Goal: Feedback & Contribution: Contribute content

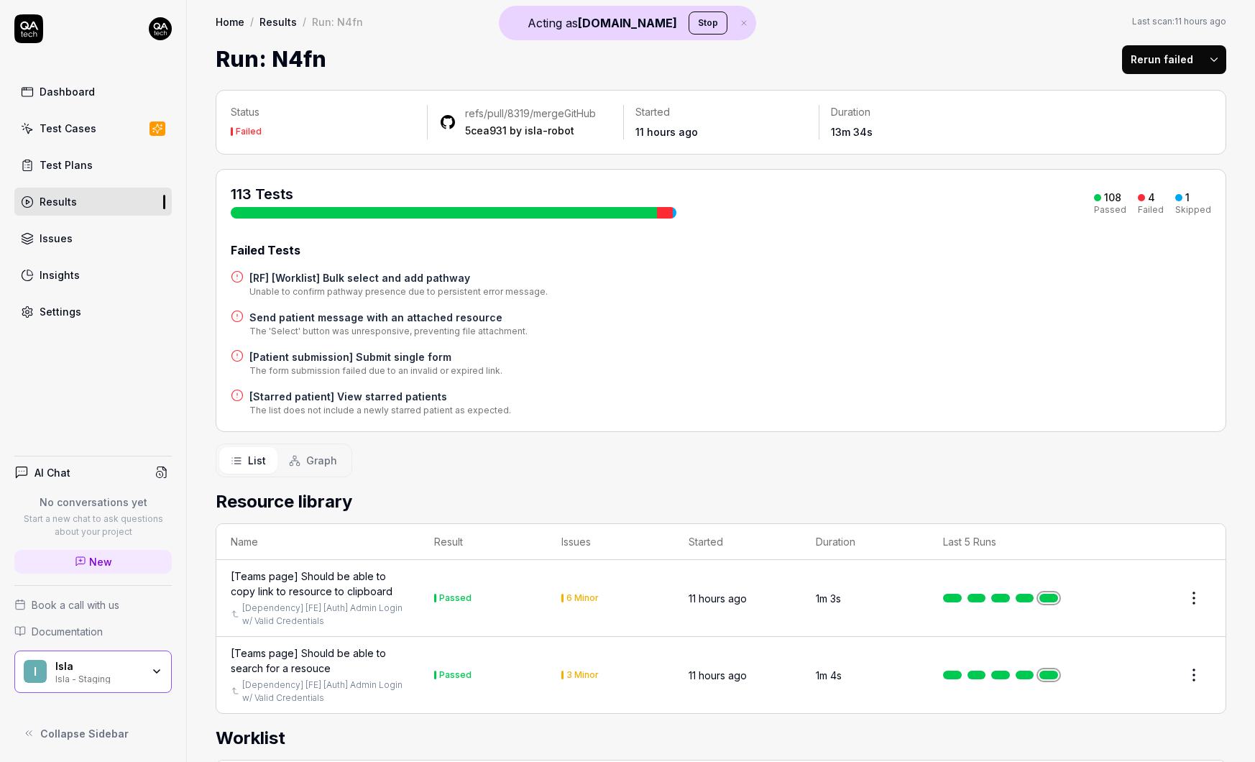
click at [68, 95] on div "Dashboard" at bounding box center [67, 91] width 55 height 15
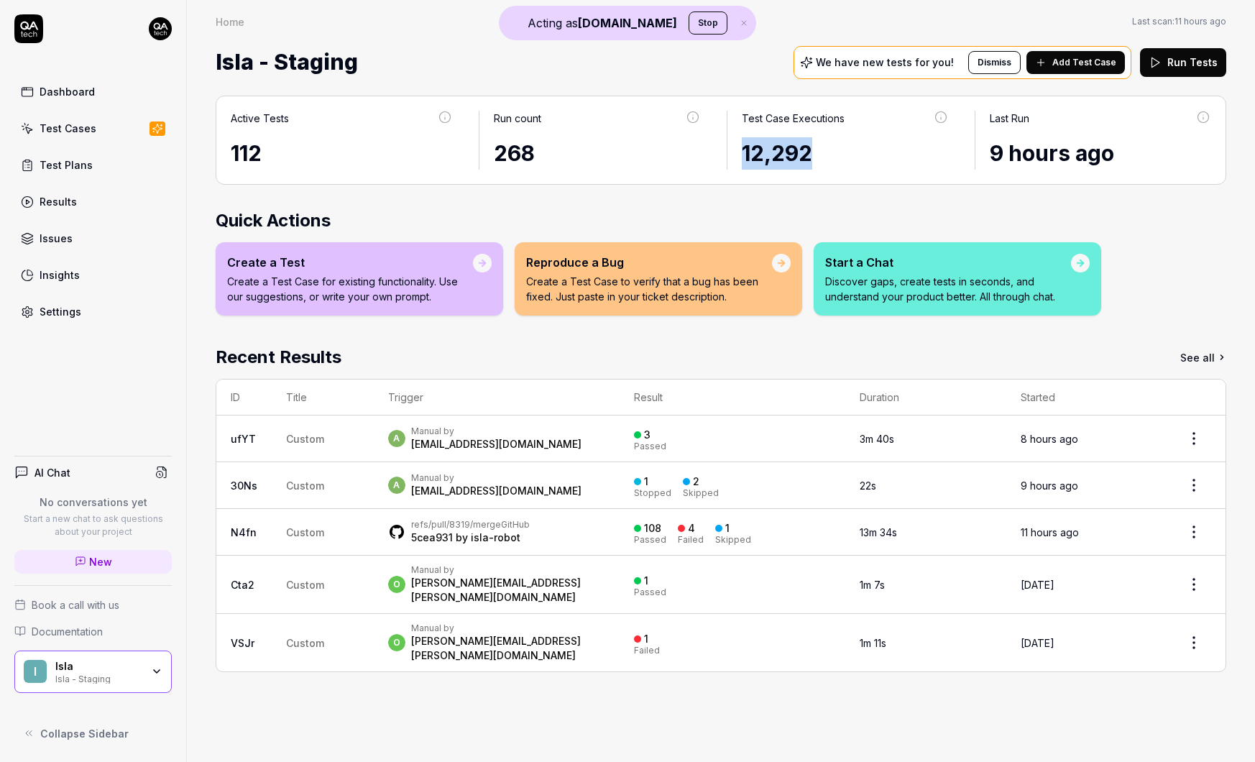
drag, startPoint x: 816, startPoint y: 156, endPoint x: 740, endPoint y: 162, distance: 75.7
click at [740, 162] on div "Test Case Executions 12,292" at bounding box center [845, 140] width 236 height 59
click at [246, 154] on div "112" at bounding box center [342, 153] width 222 height 32
click at [513, 149] on div "268" at bounding box center [597, 153] width 207 height 32
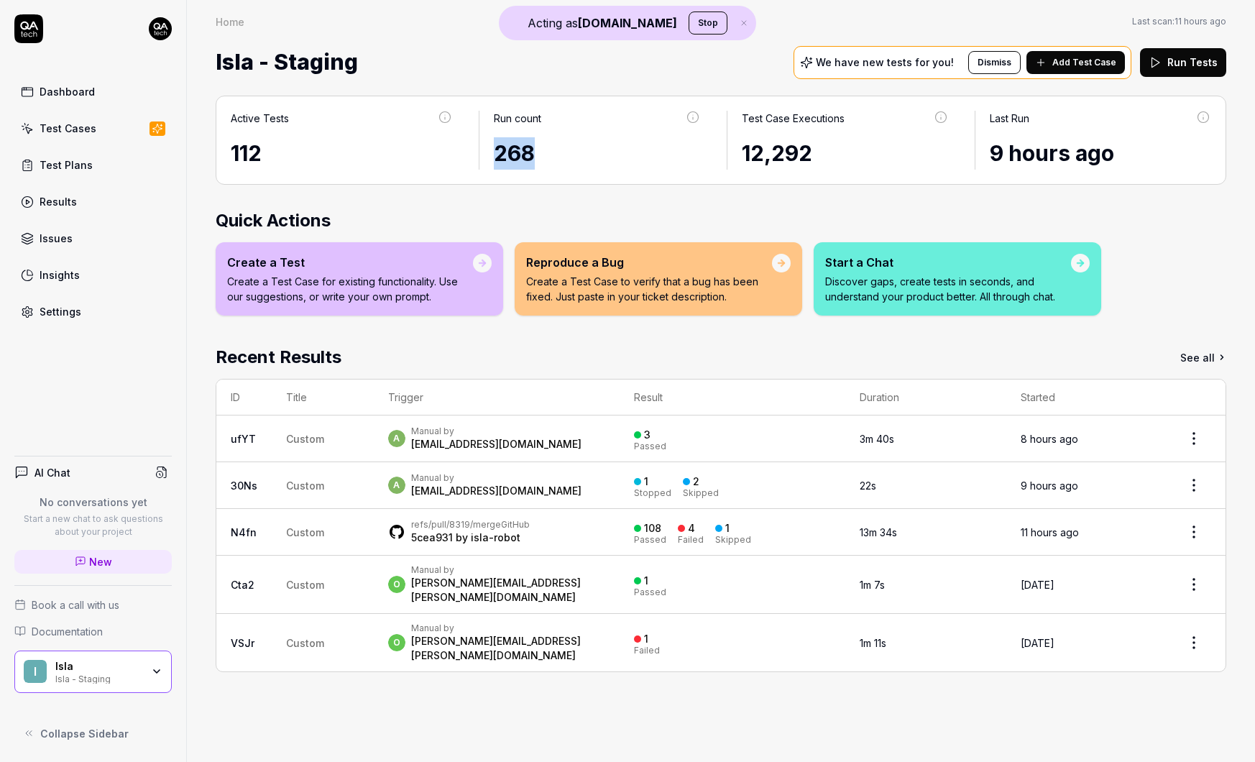
click at [513, 149] on div "268" at bounding box center [597, 153] width 207 height 32
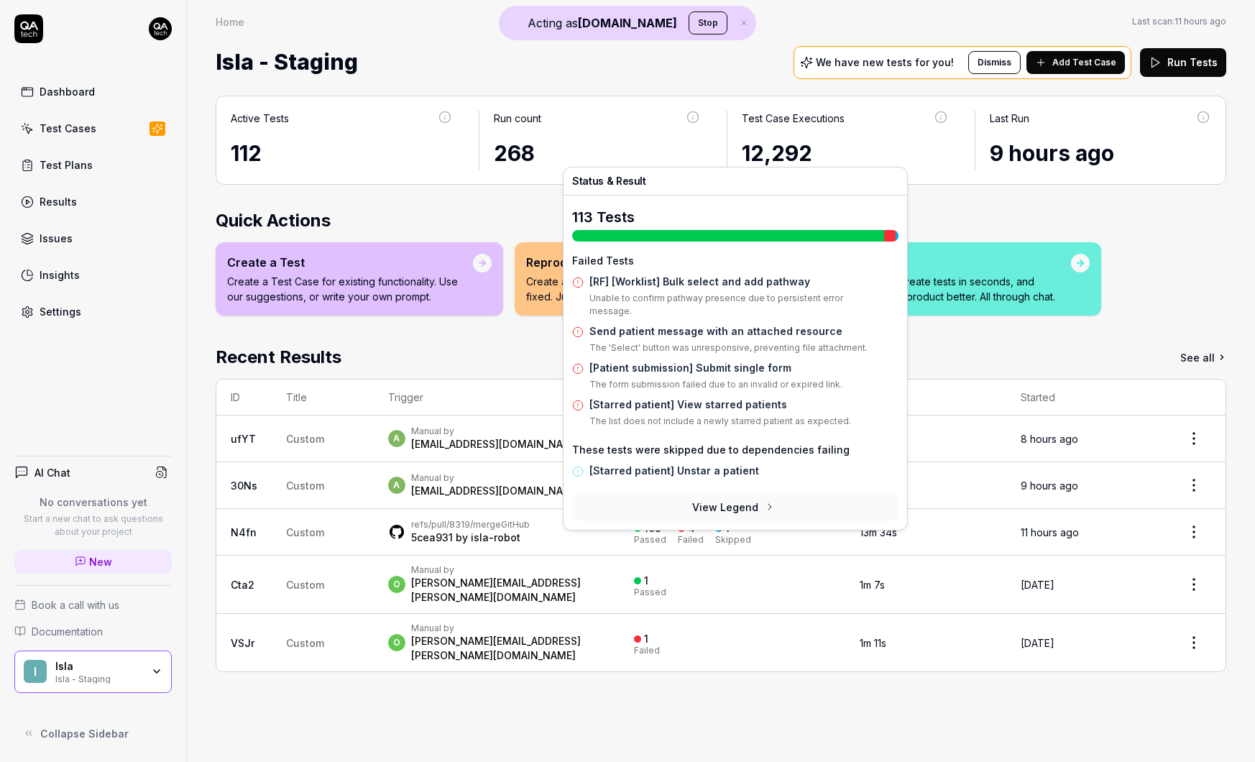
click at [614, 535] on td "refs/pull/8319/merge GitHub 5cea931 by isla-robot" at bounding box center [497, 532] width 246 height 47
click at [652, 529] on div "108" at bounding box center [652, 528] width 17 height 13
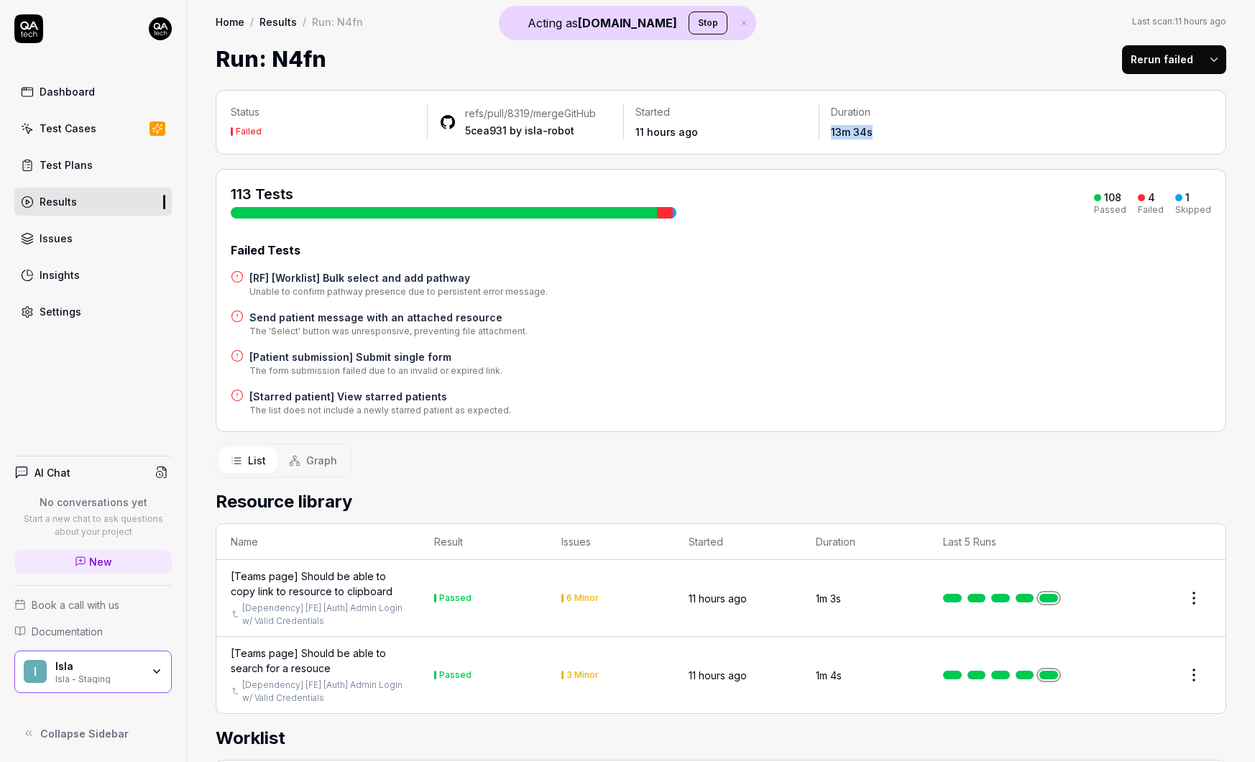
drag, startPoint x: 873, startPoint y: 131, endPoint x: 831, endPoint y: 134, distance: 41.8
click at [831, 134] on div "13m 34s" at bounding box center [917, 132] width 172 height 14
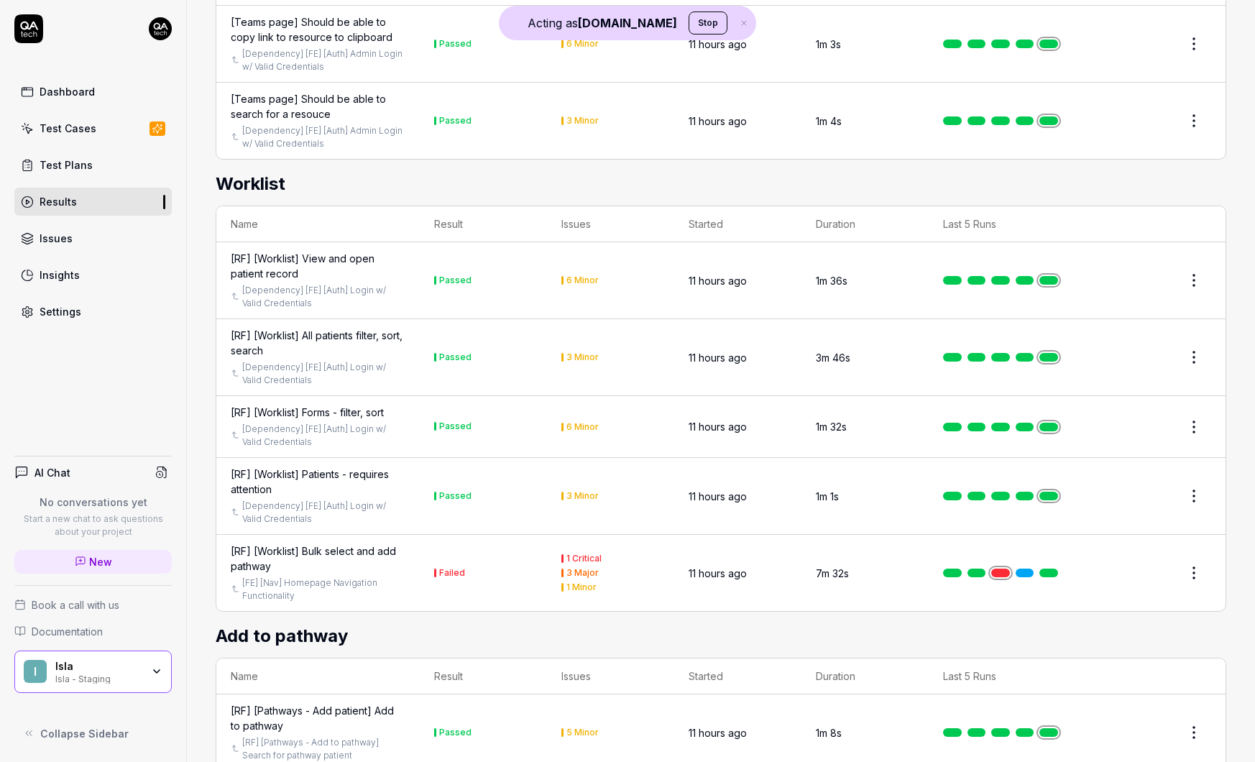
scroll to position [639, 0]
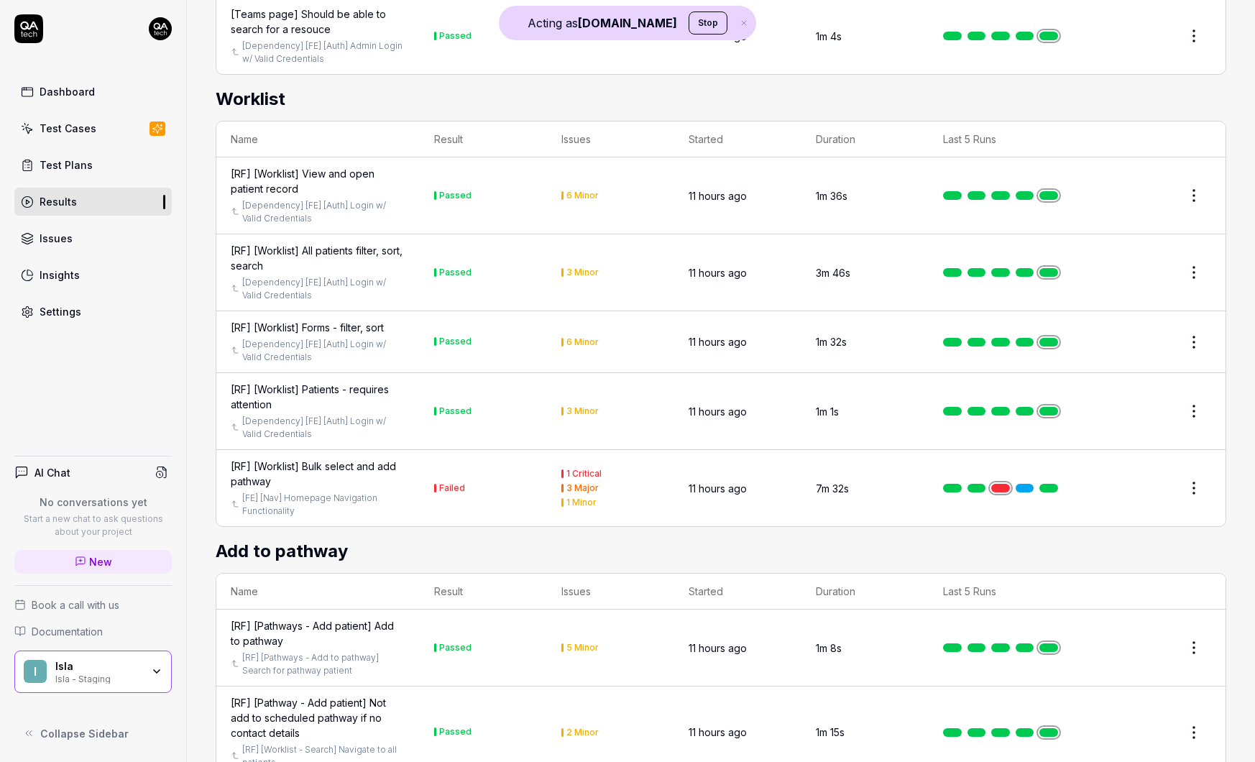
click at [1049, 647] on link at bounding box center [1048, 647] width 19 height 9
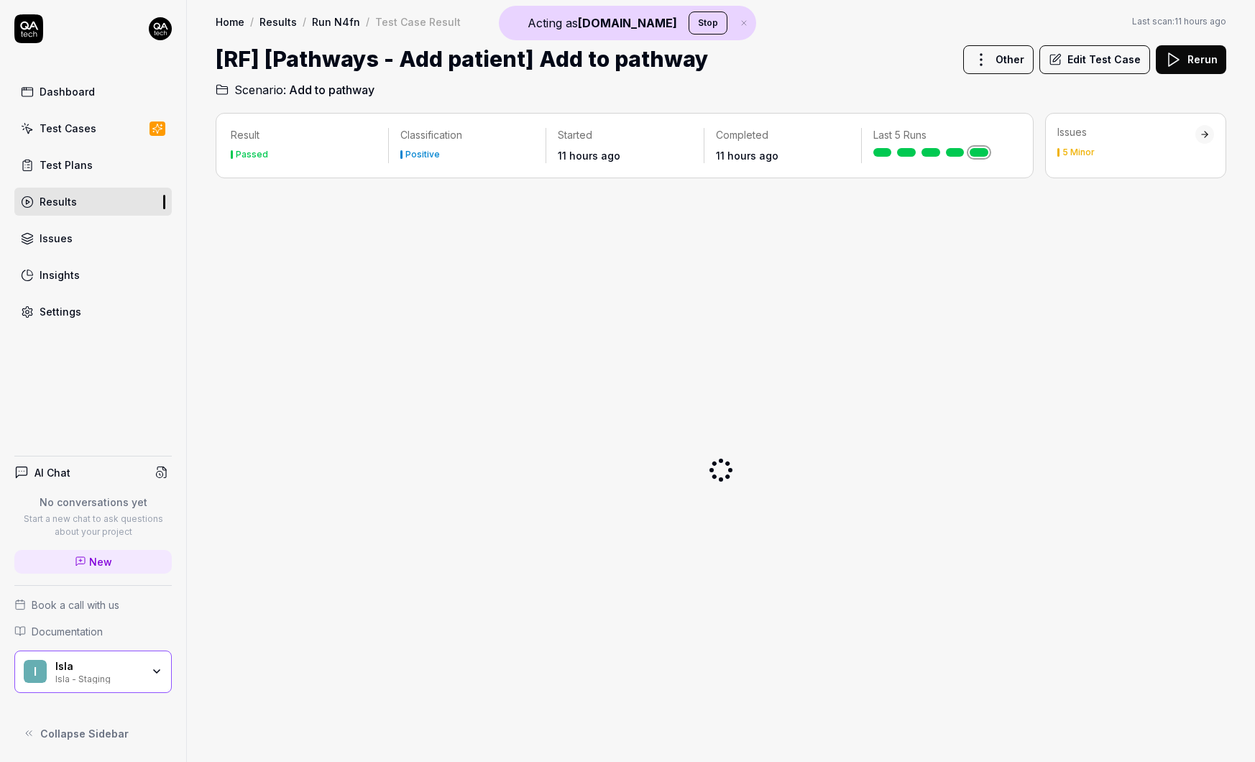
click at [1081, 65] on button "Edit Test Case" at bounding box center [1094, 59] width 111 height 29
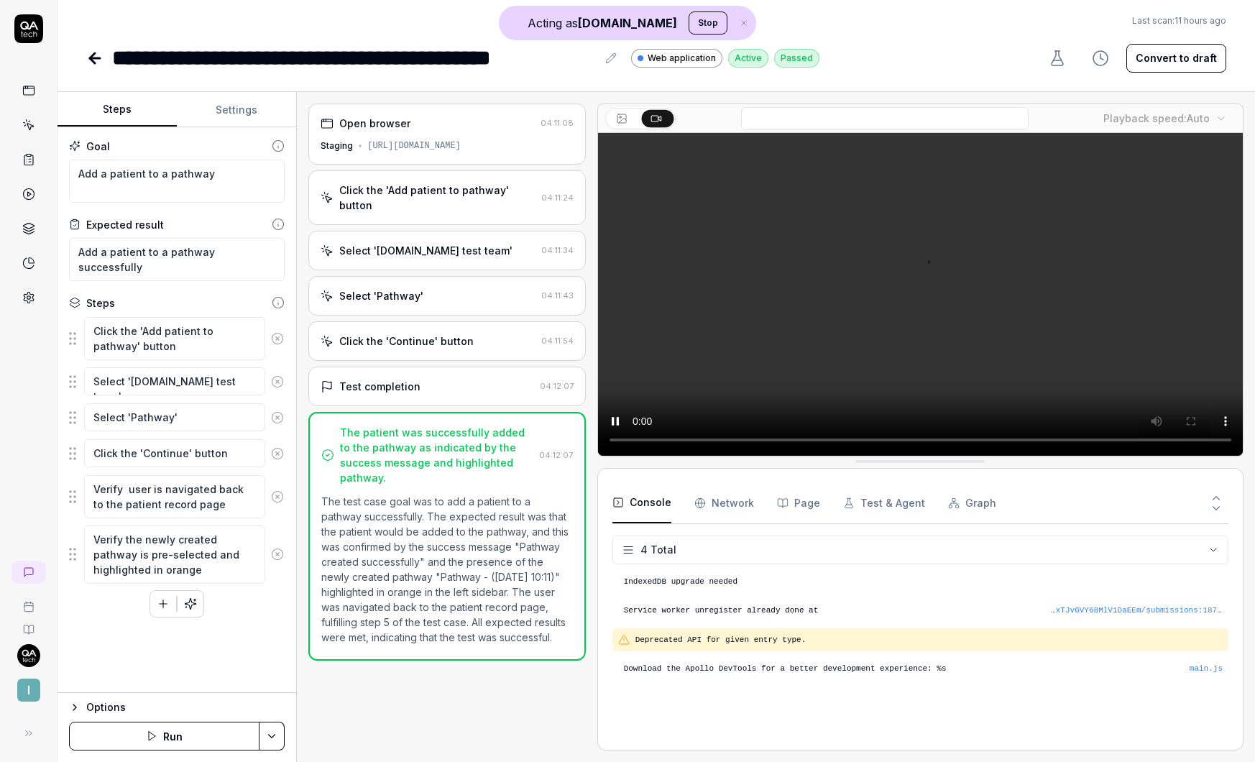
scroll to position [12, 0]
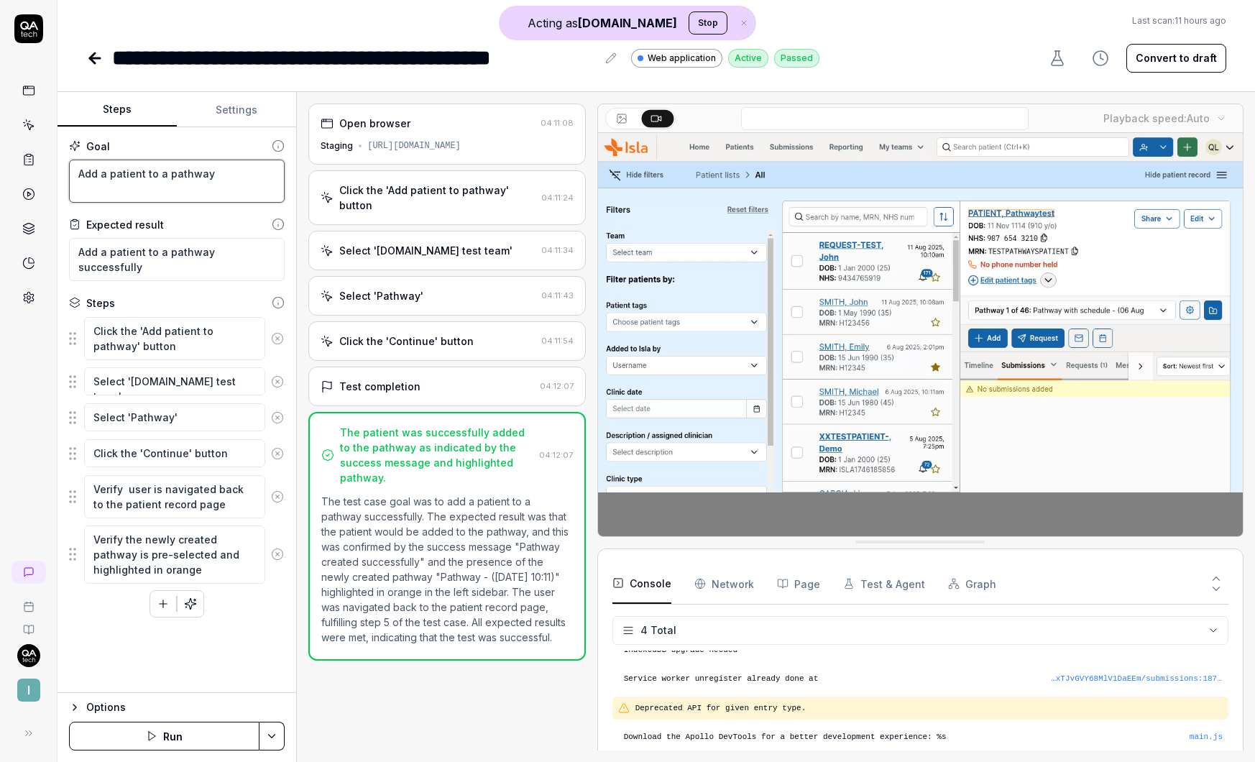
click at [157, 189] on textarea "Add a patient to a pathway" at bounding box center [177, 181] width 216 height 43
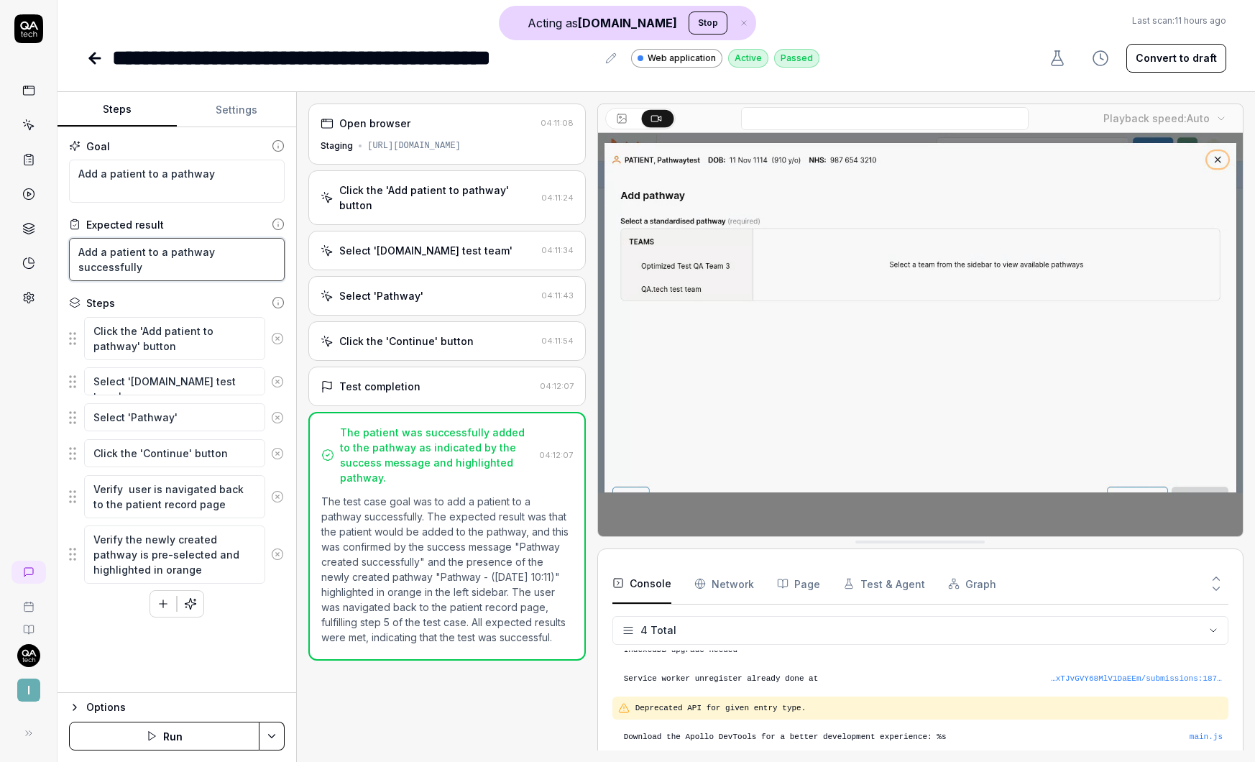
click at [118, 249] on textarea "Add a patient to a pathway successfully" at bounding box center [177, 259] width 216 height 43
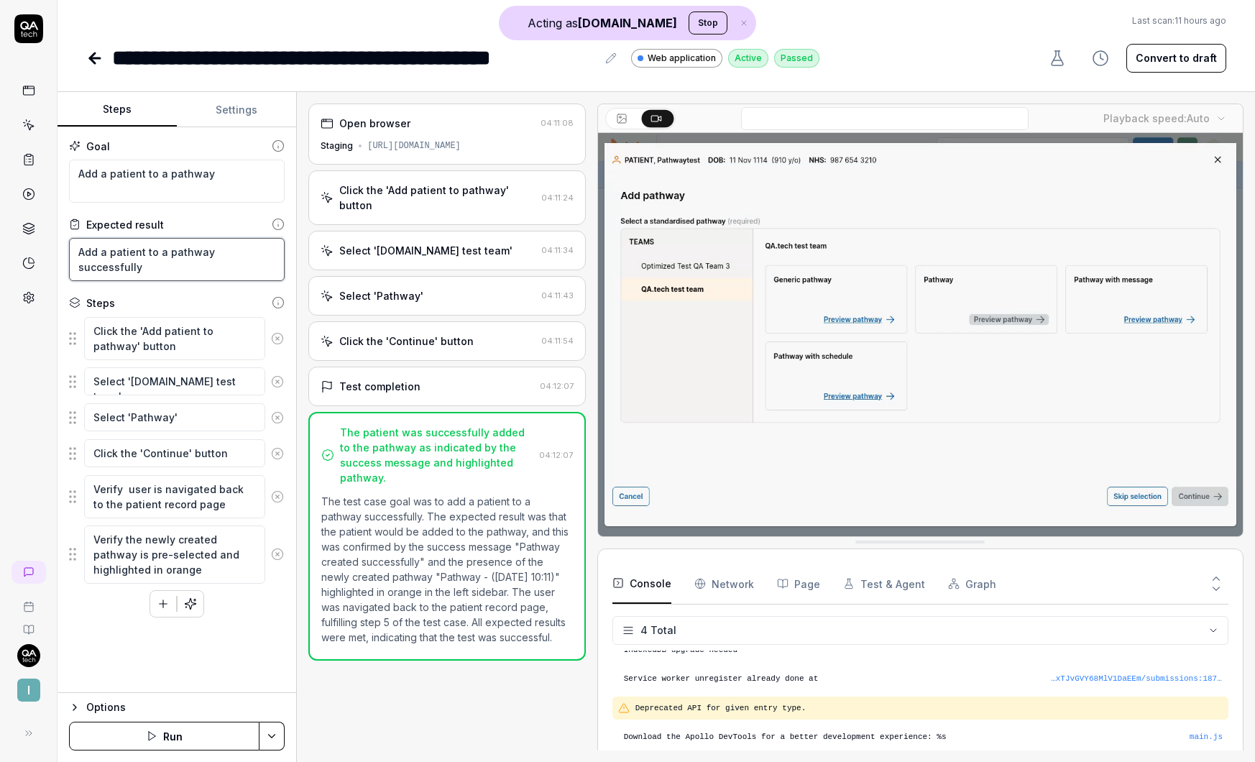
click at [118, 249] on textarea "Add a patient to a pathway successfully" at bounding box center [177, 259] width 216 height 43
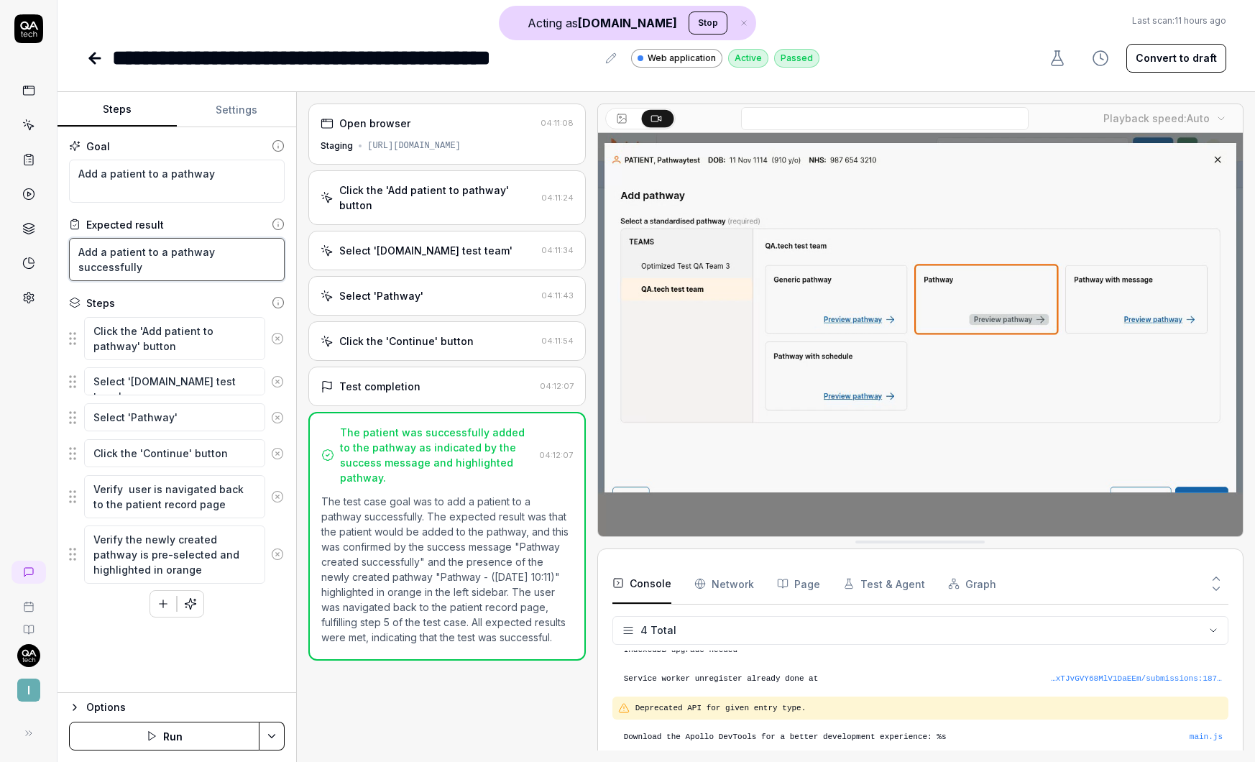
click at [118, 249] on textarea "Add a patient to a pathway successfully" at bounding box center [177, 259] width 216 height 43
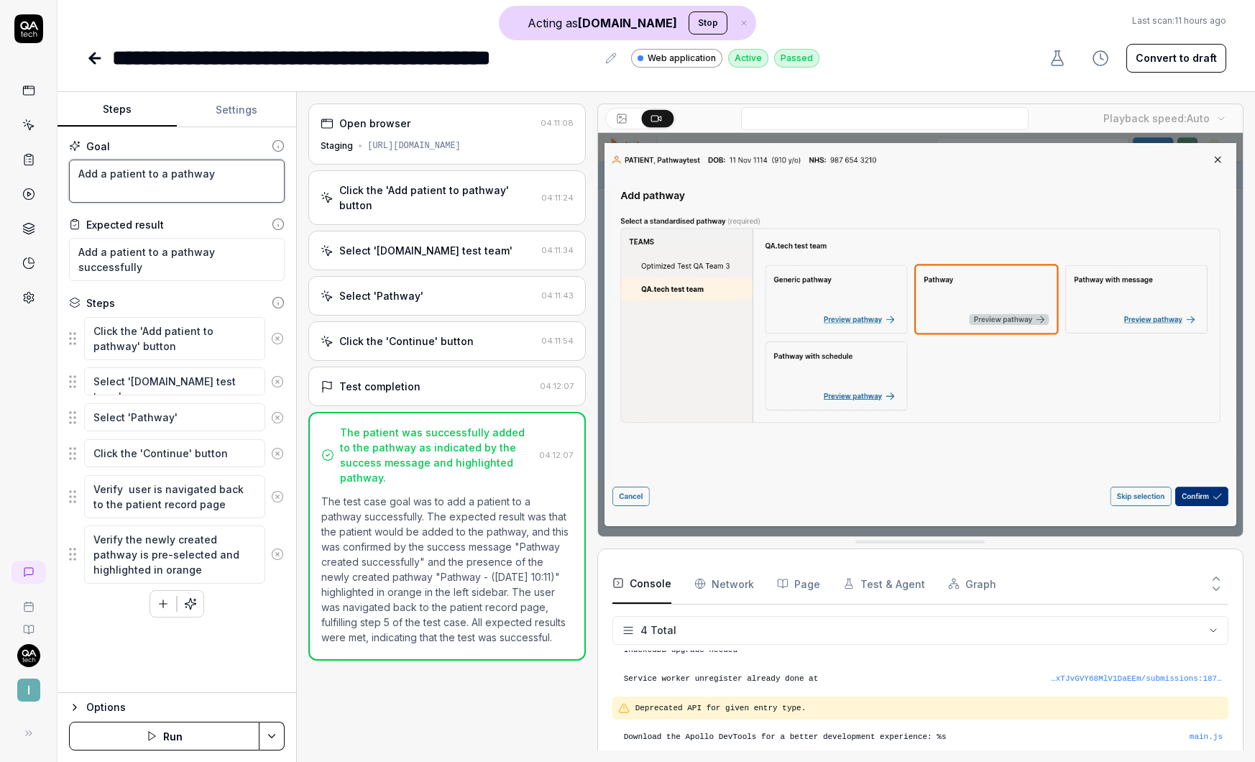
click at [114, 177] on textarea "Add a patient to a pathway" at bounding box center [177, 181] width 216 height 43
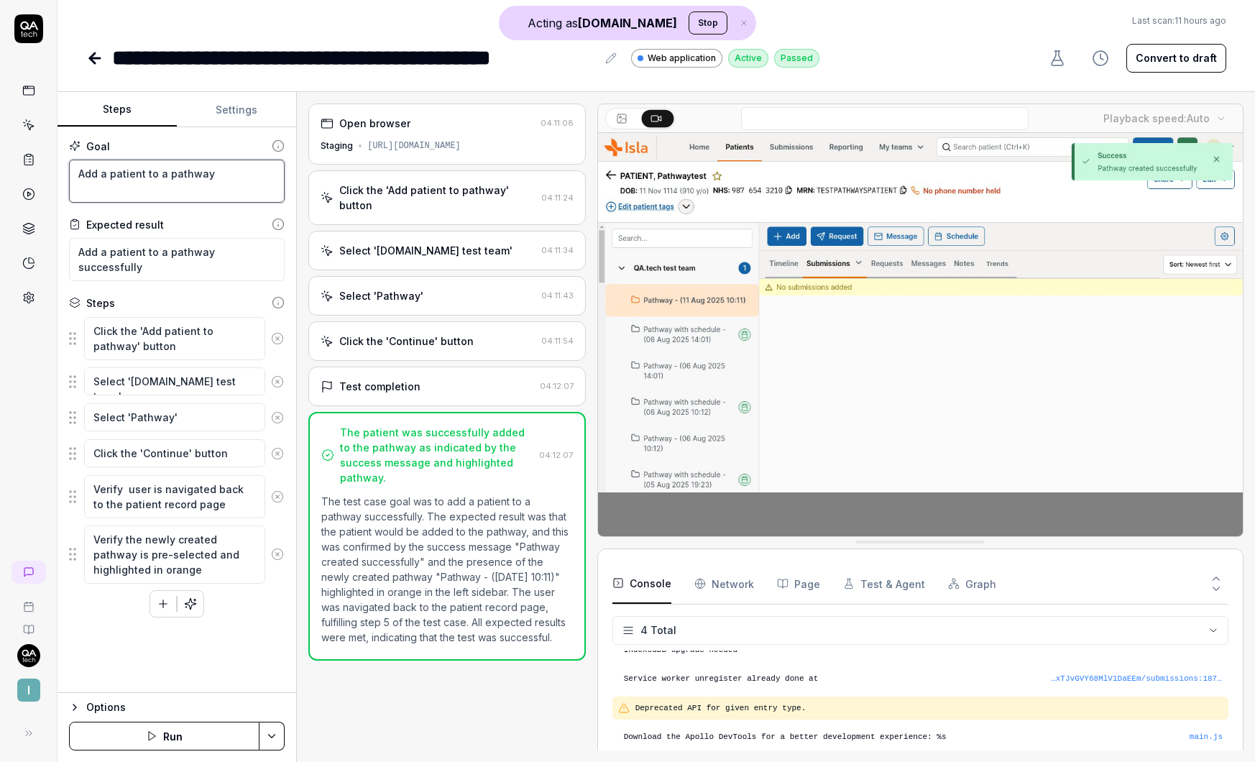
click at [113, 177] on textarea "Add a patient to a pathway" at bounding box center [177, 181] width 216 height 43
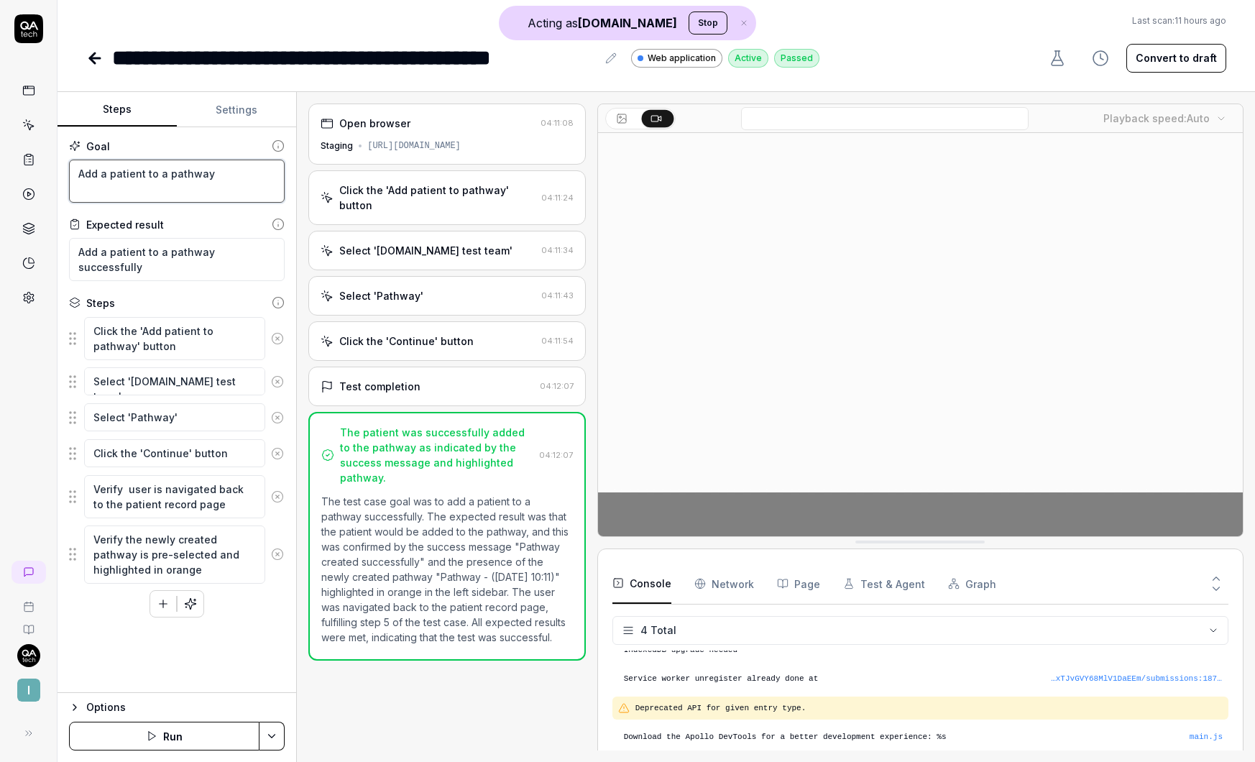
click at [113, 177] on textarea "Add a patient to a pathway" at bounding box center [177, 181] width 216 height 43
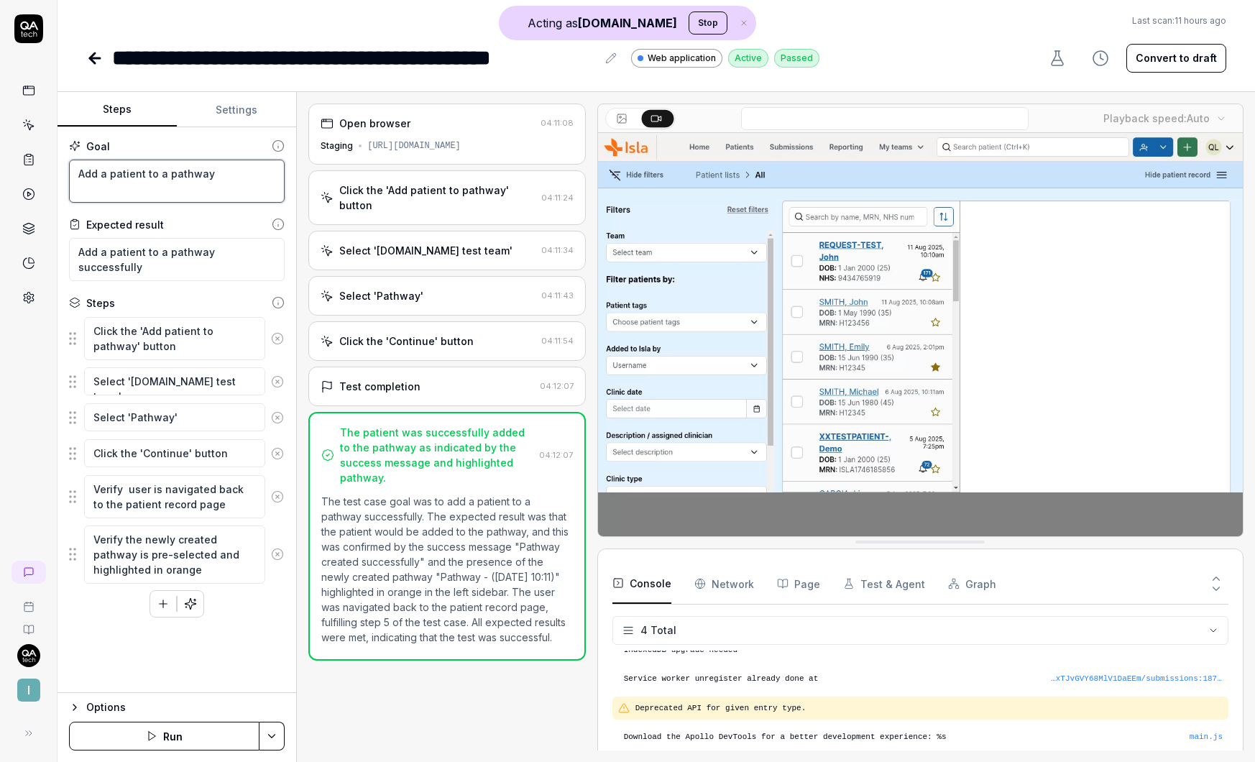
click at [219, 173] on textarea "Add a patient to a pathway" at bounding box center [177, 181] width 216 height 43
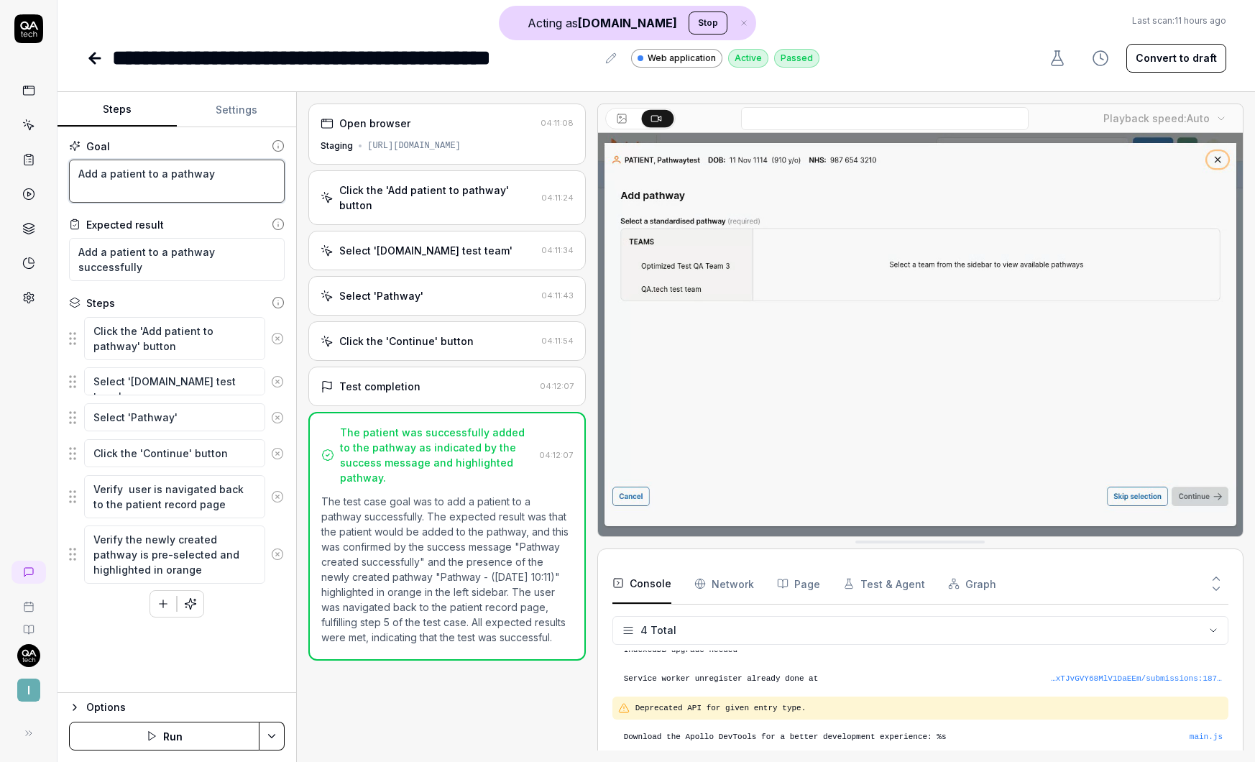
click at [200, 175] on textarea "Add a patient to a pathway" at bounding box center [177, 181] width 216 height 43
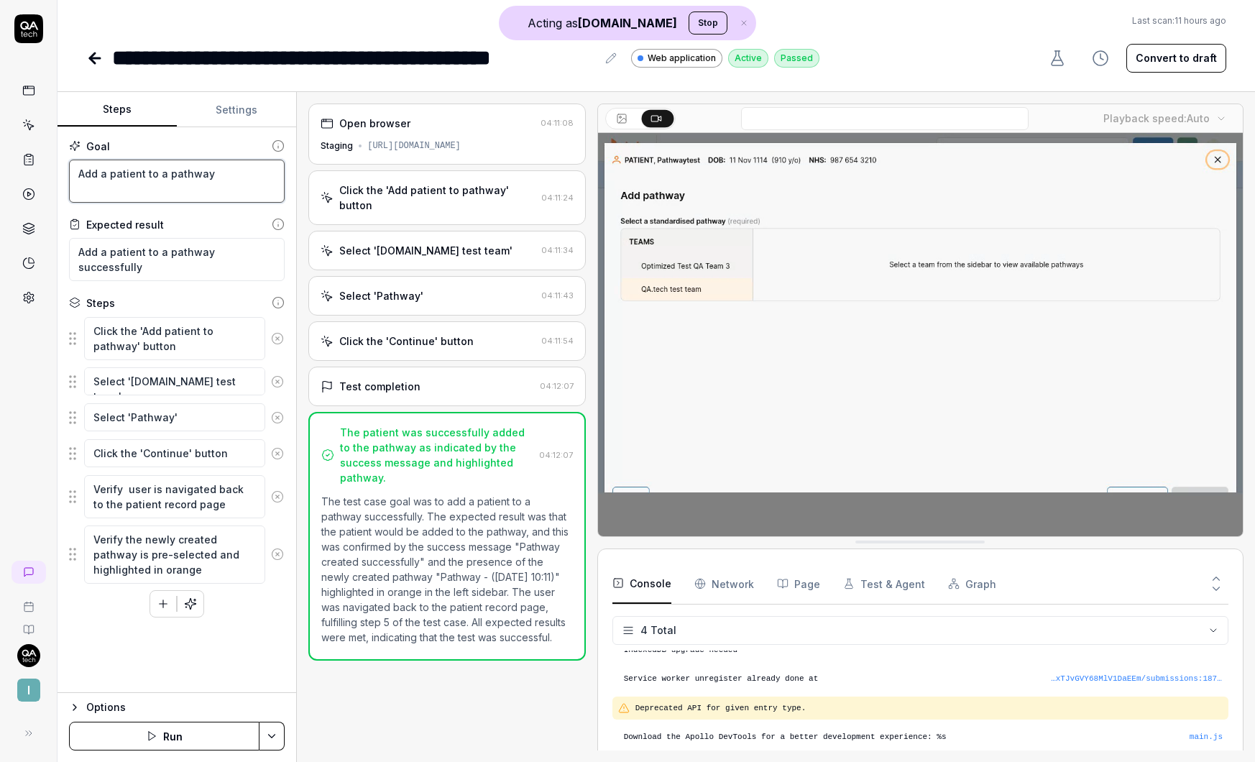
click at [200, 175] on textarea "Add a patient to a pathway" at bounding box center [177, 181] width 216 height 43
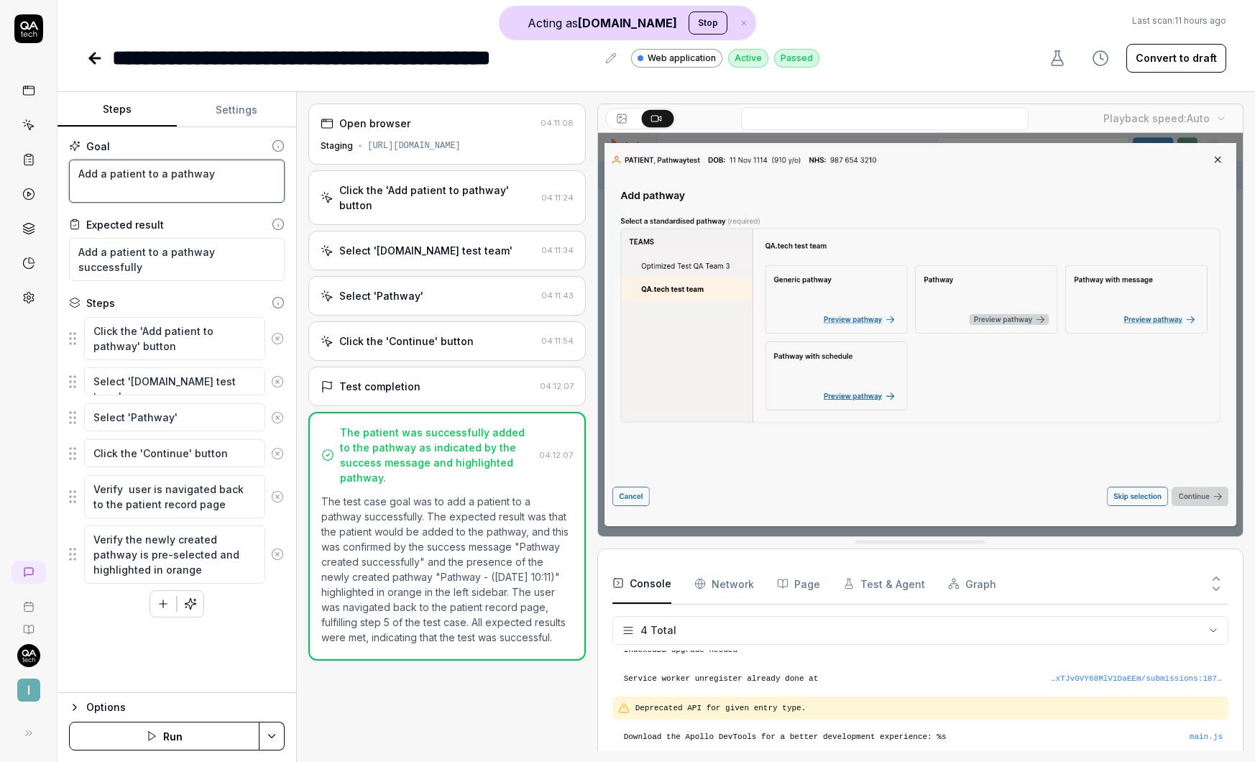
click at [200, 175] on textarea "Add a patient to a pathway" at bounding box center [177, 181] width 216 height 43
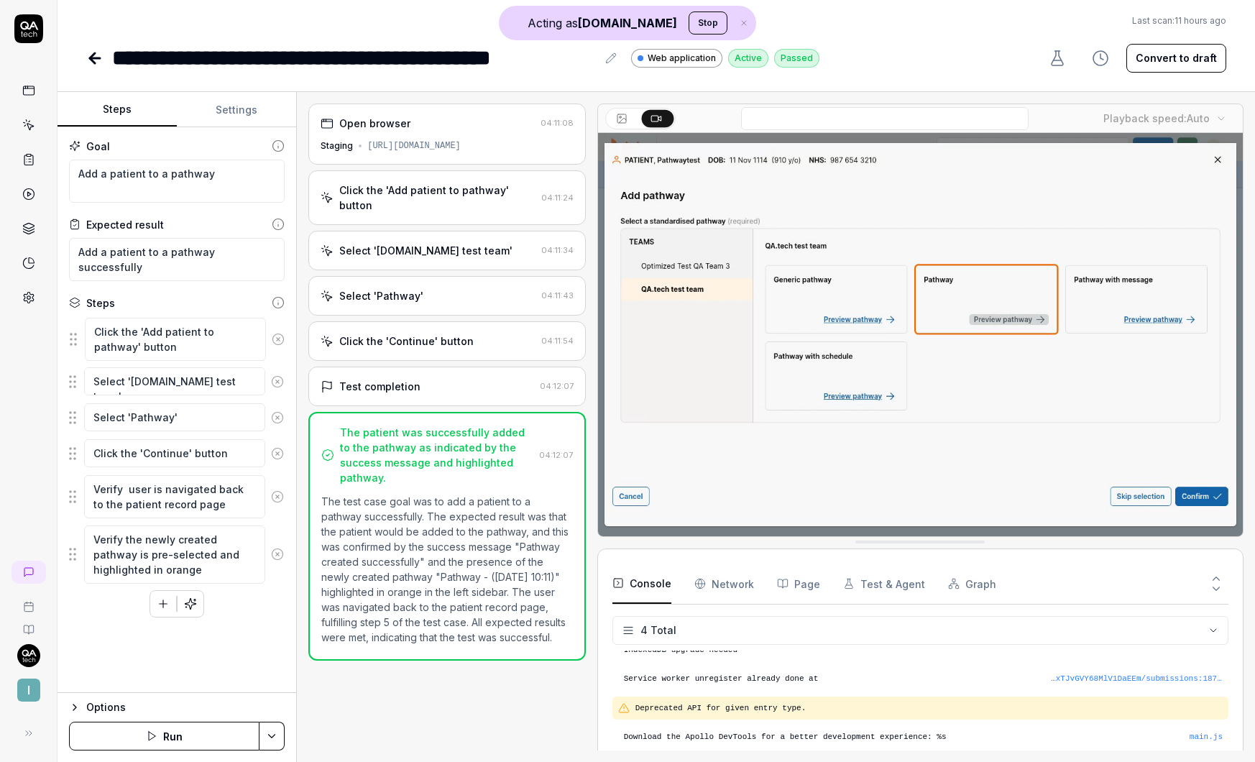
click at [73, 337] on fieldset "Click the 'Add patient to pathway' button Select '[DOMAIN_NAME] test team' Sele…" at bounding box center [177, 450] width 216 height 268
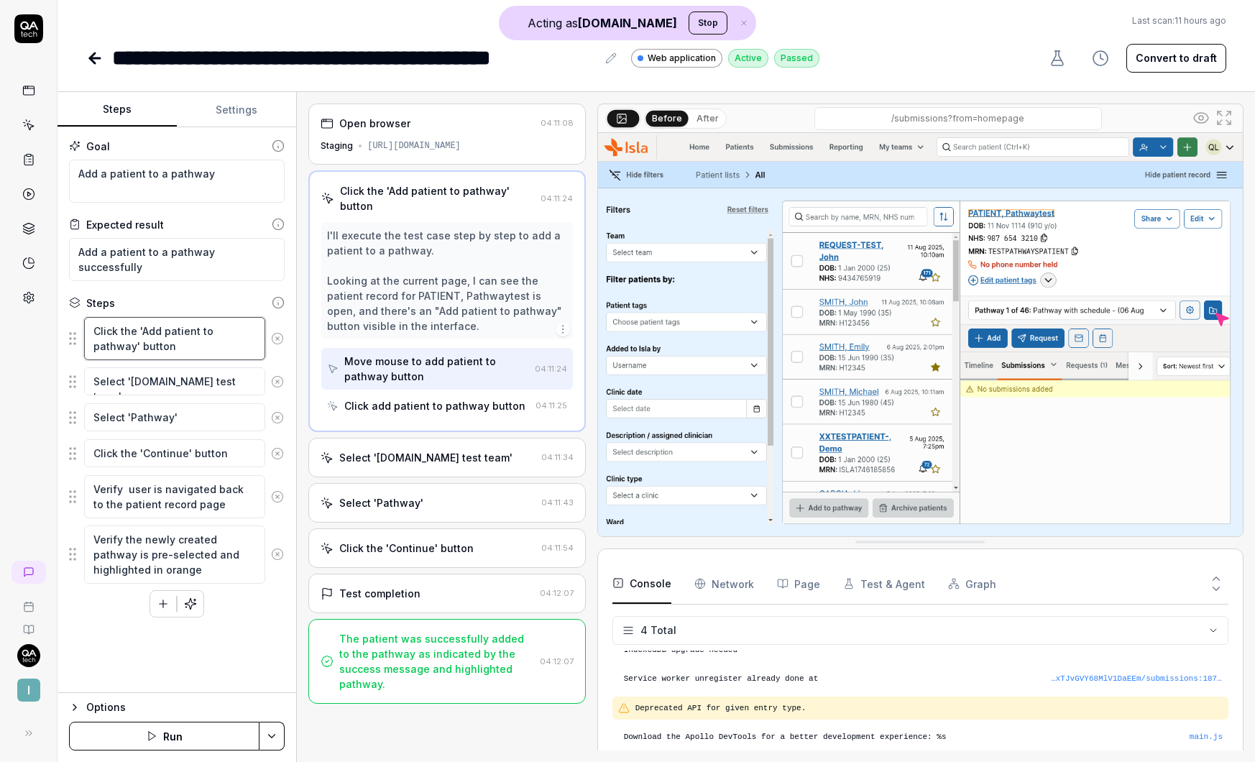
drag, startPoint x: 162, startPoint y: 352, endPoint x: 86, endPoint y: 332, distance: 78.8
click at [86, 332] on textarea "Click the 'Add patient to pathway' button" at bounding box center [174, 338] width 181 height 43
click at [233, 379] on textarea "Select '[DOMAIN_NAME] test team'" at bounding box center [174, 381] width 181 height 28
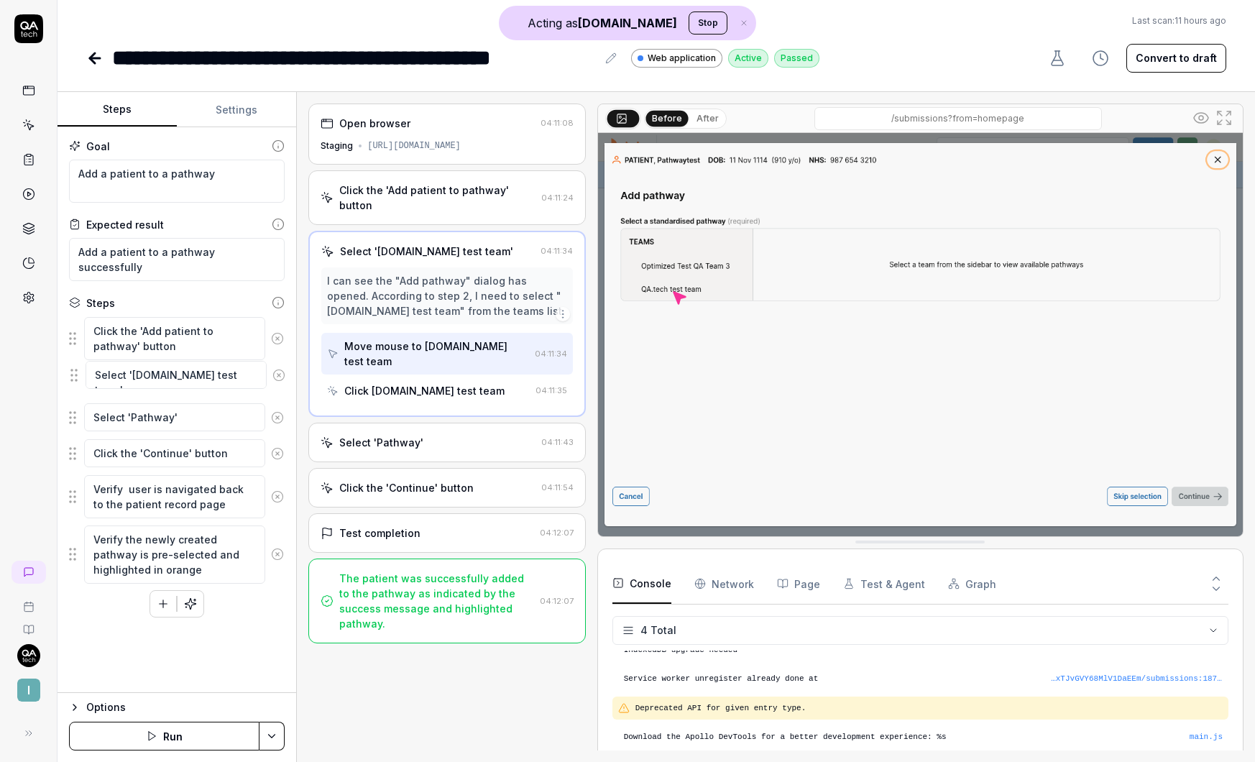
drag, startPoint x: 72, startPoint y: 378, endPoint x: 73, endPoint y: 371, distance: 7.3
click at [73, 371] on fieldset "Click the 'Add patient to pathway' button Select '[DOMAIN_NAME] test team' Sele…" at bounding box center [177, 450] width 216 height 268
click at [140, 177] on textarea "Add a patient to a pathway" at bounding box center [177, 181] width 216 height 43
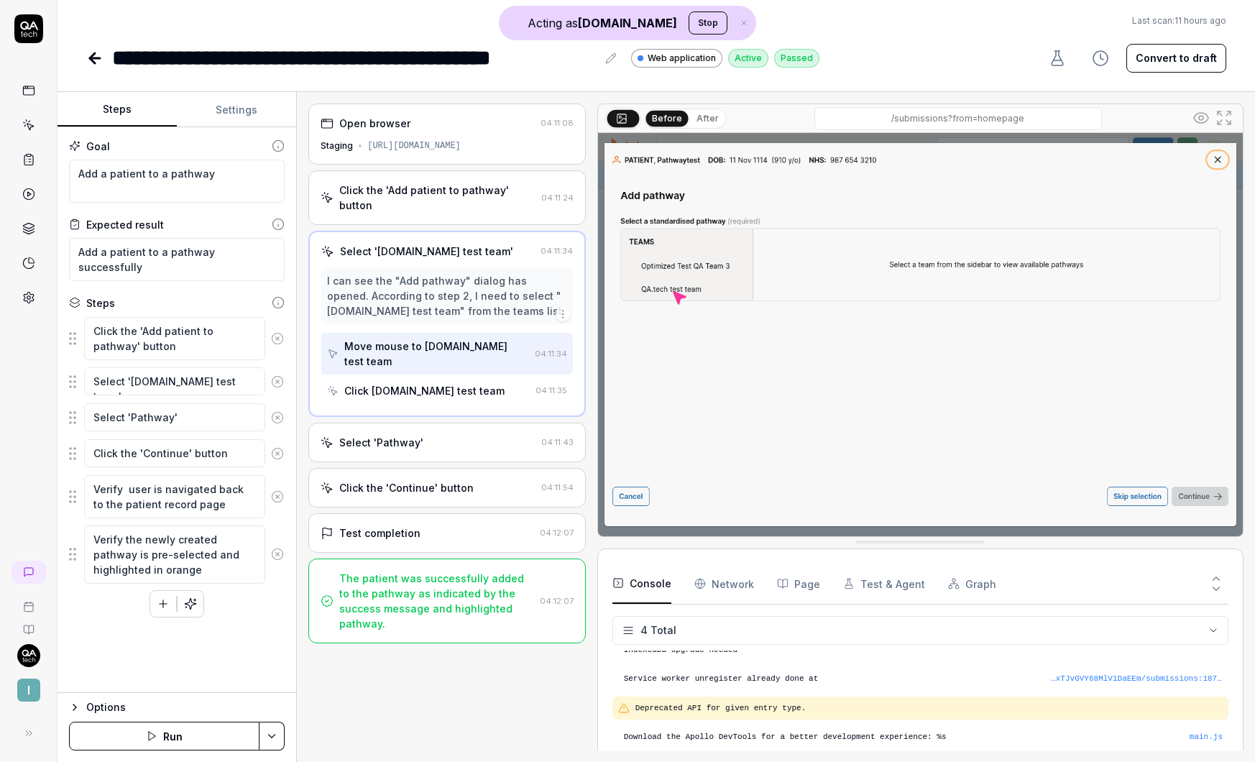
click at [451, 131] on div "Open browser 04:11:08 Staging [URL][DOMAIN_NAME]" at bounding box center [446, 133] width 277 height 61
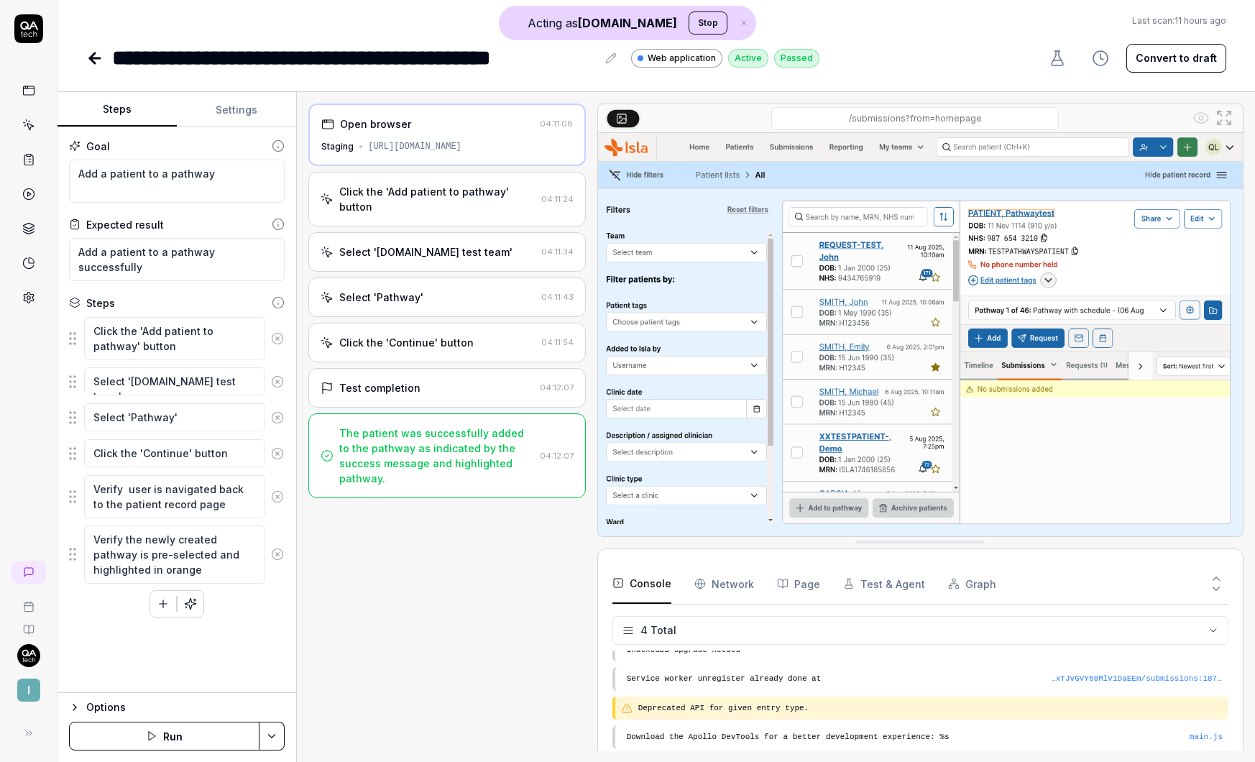
click at [491, 122] on div "Open browser" at bounding box center [427, 123] width 212 height 15
click at [549, 177] on div "Click the 'Add patient to pathway' button 04:11:24" at bounding box center [446, 199] width 277 height 55
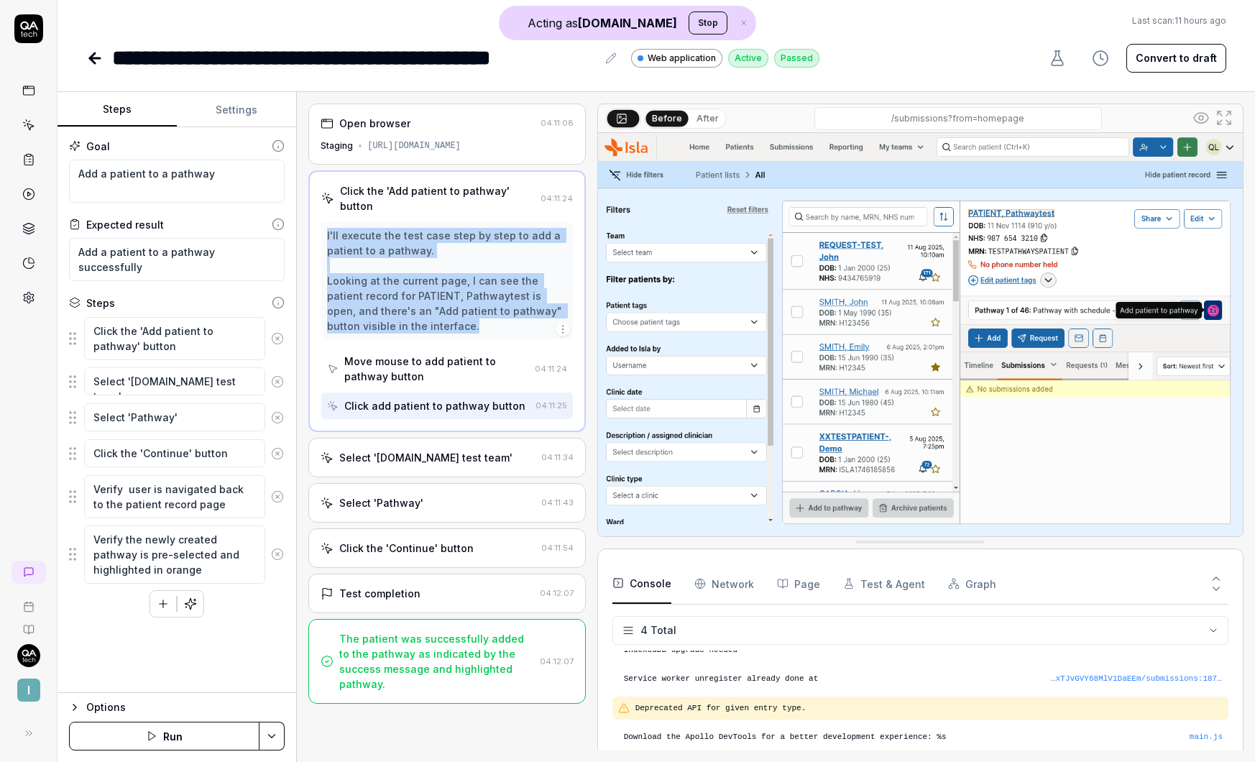
drag, startPoint x: 328, startPoint y: 220, endPoint x: 504, endPoint y: 316, distance: 200.7
click at [504, 316] on div "I'll execute the test case step by step to add a patient to a pathway. Looking …" at bounding box center [446, 281] width 239 height 106
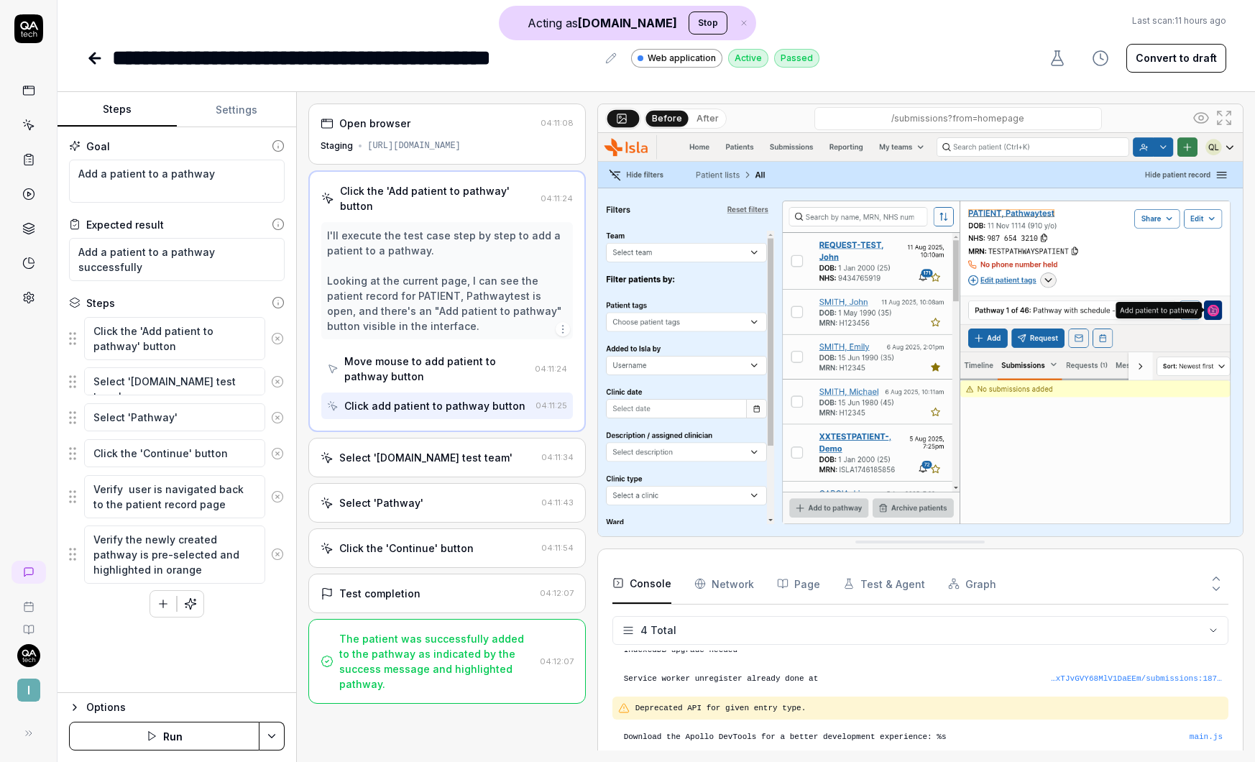
click at [444, 450] on div "Select '[DOMAIN_NAME] test team'" at bounding box center [425, 457] width 173 height 15
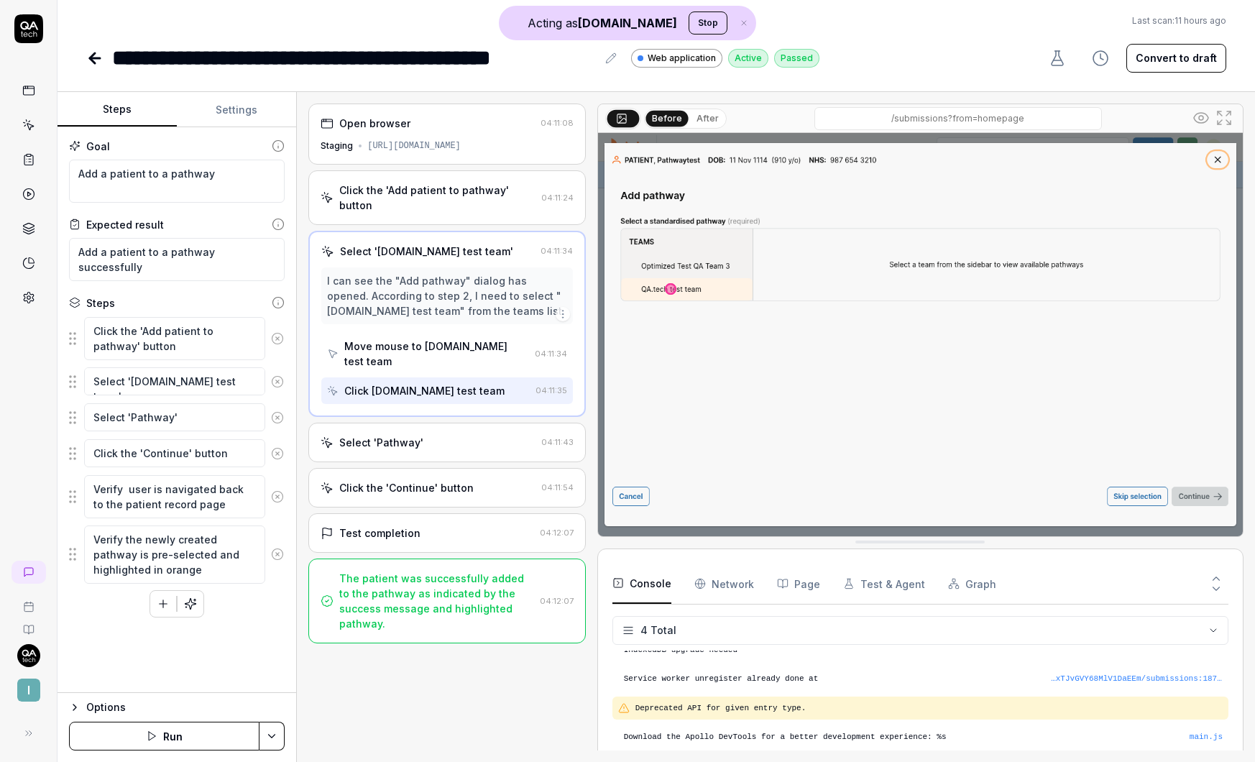
click at [438, 435] on div "Select 'Pathway'" at bounding box center [427, 442] width 214 height 15
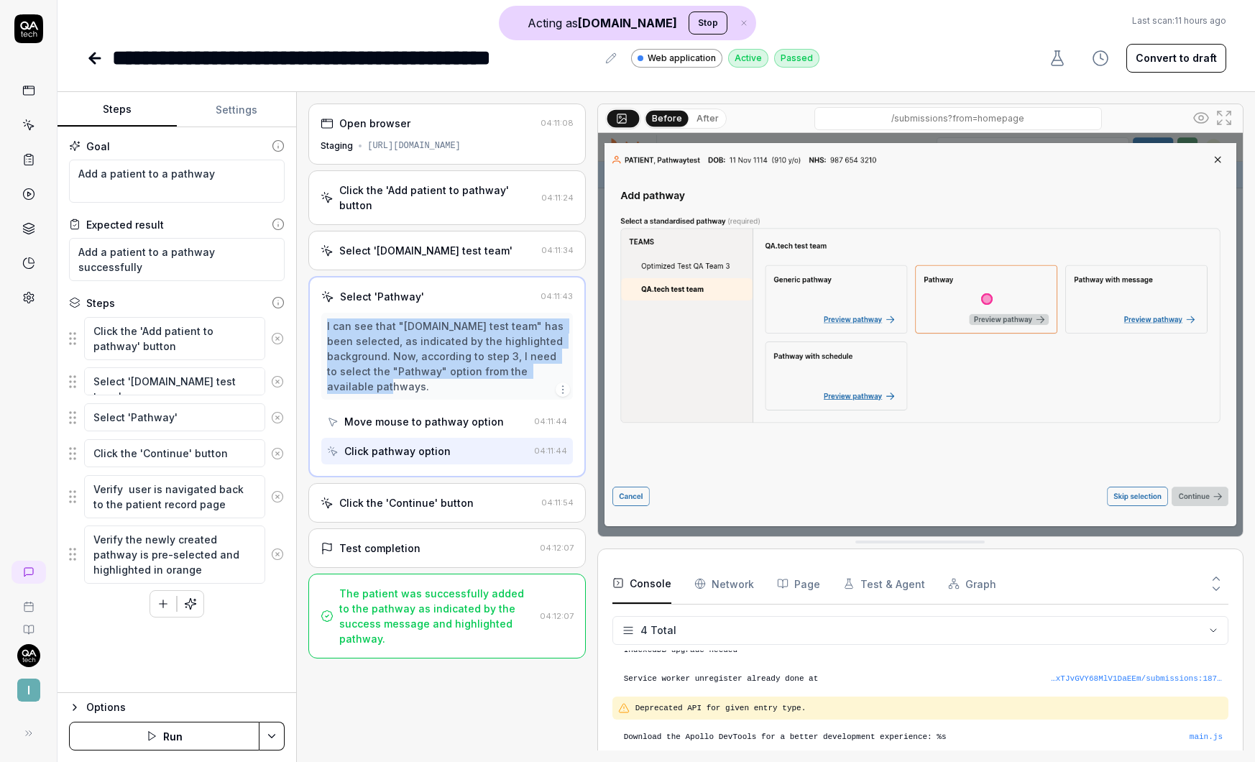
drag, startPoint x: 387, startPoint y: 379, endPoint x: 309, endPoint y: 306, distance: 106.3
click at [310, 306] on div "Select 'Pathway' 04:11:43 I can see that "[DOMAIN_NAME] test team" has been sel…" at bounding box center [446, 376] width 277 height 201
click at [96, 60] on icon at bounding box center [94, 58] width 17 height 17
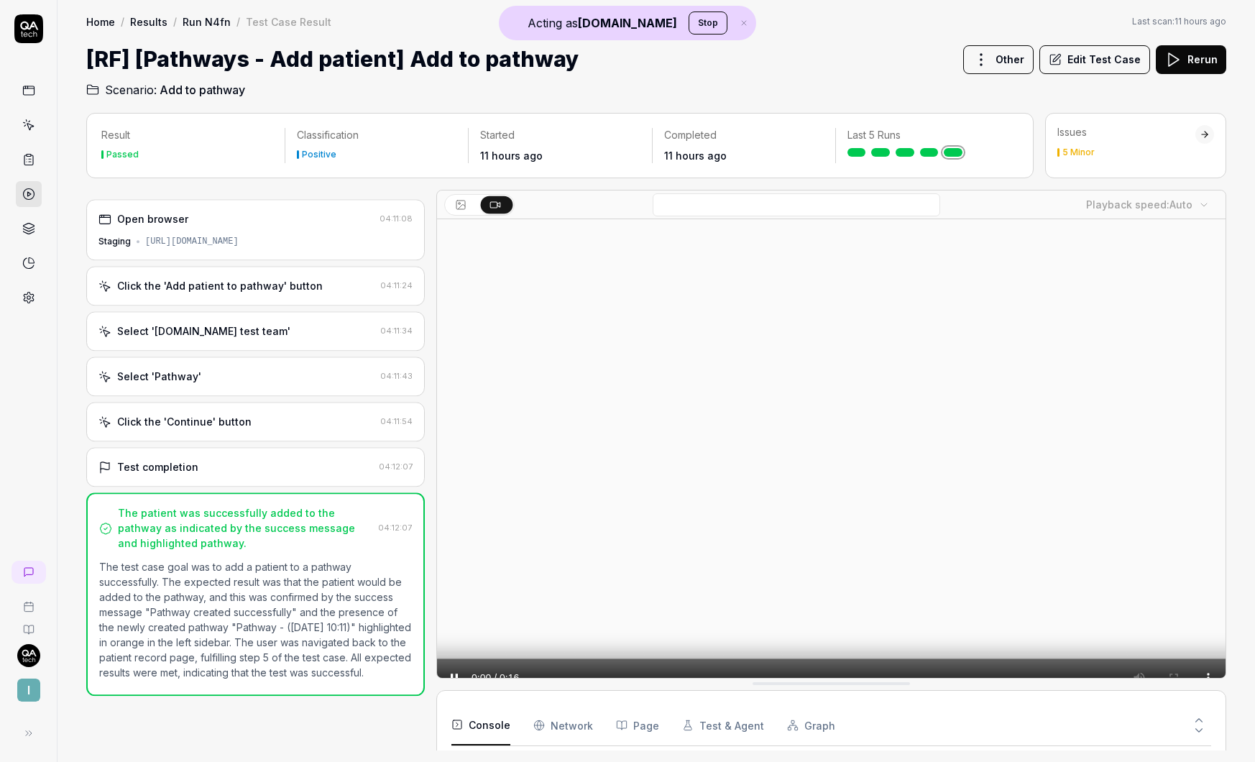
scroll to position [12, 0]
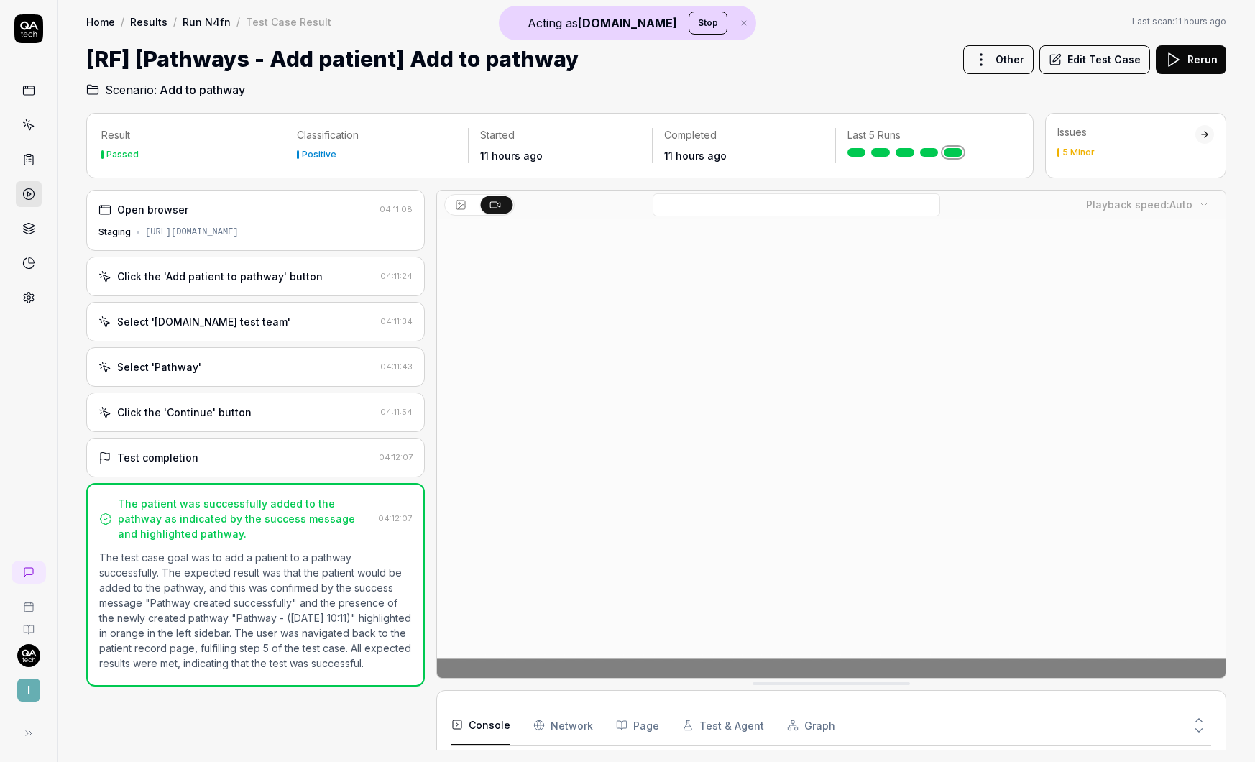
click at [206, 22] on link "Run N4fn" at bounding box center [207, 21] width 48 height 14
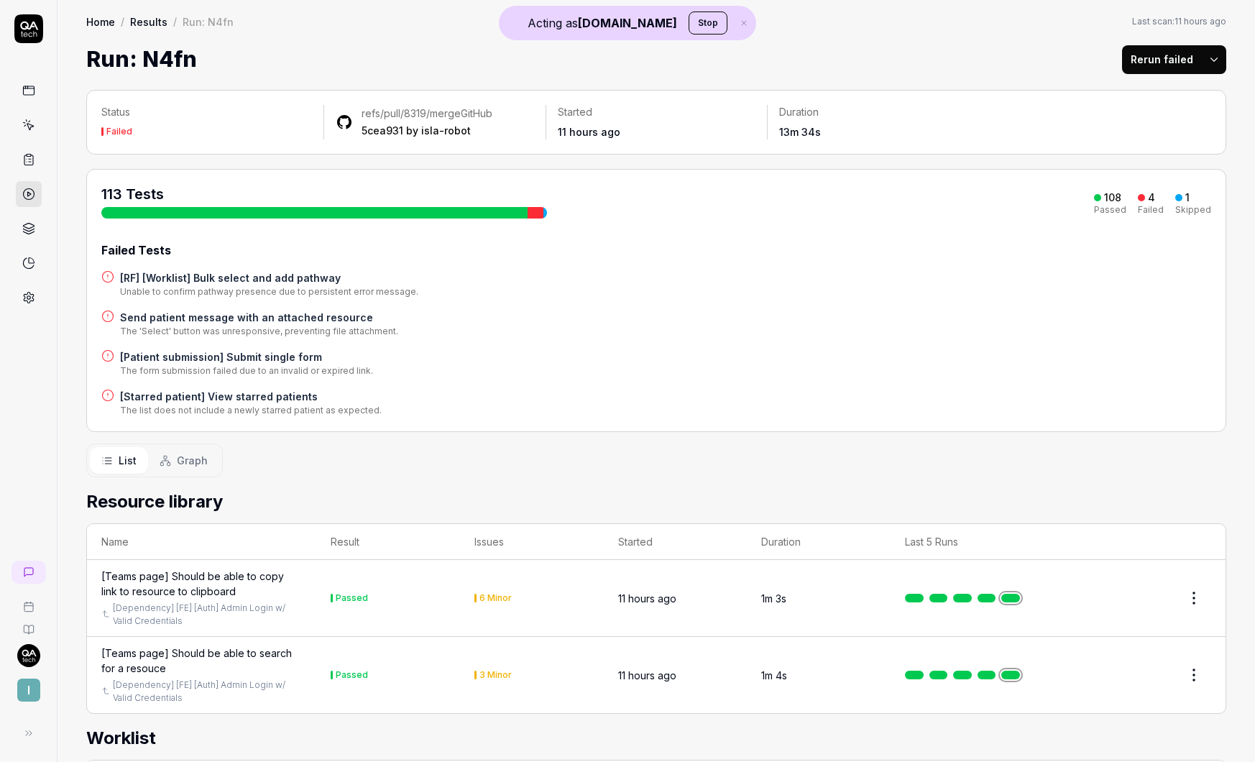
click at [531, 211] on div at bounding box center [535, 212] width 16 height 11
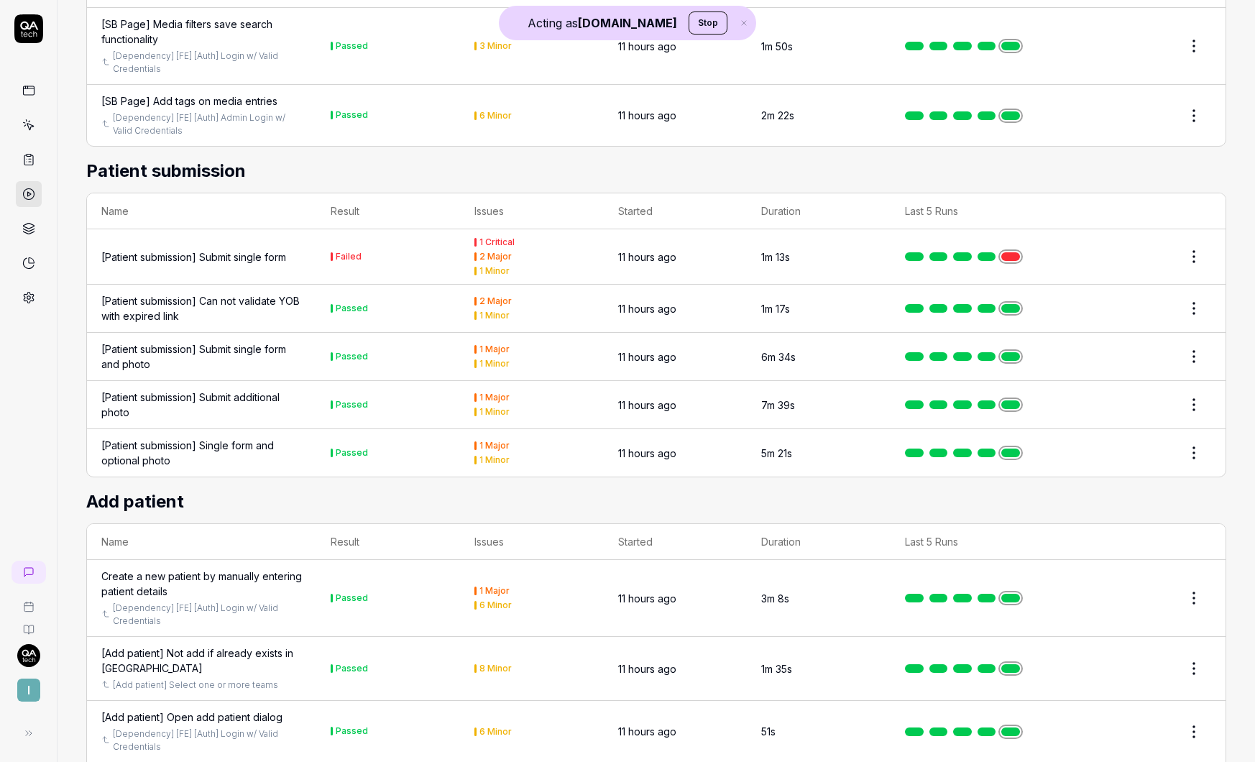
scroll to position [4701, 0]
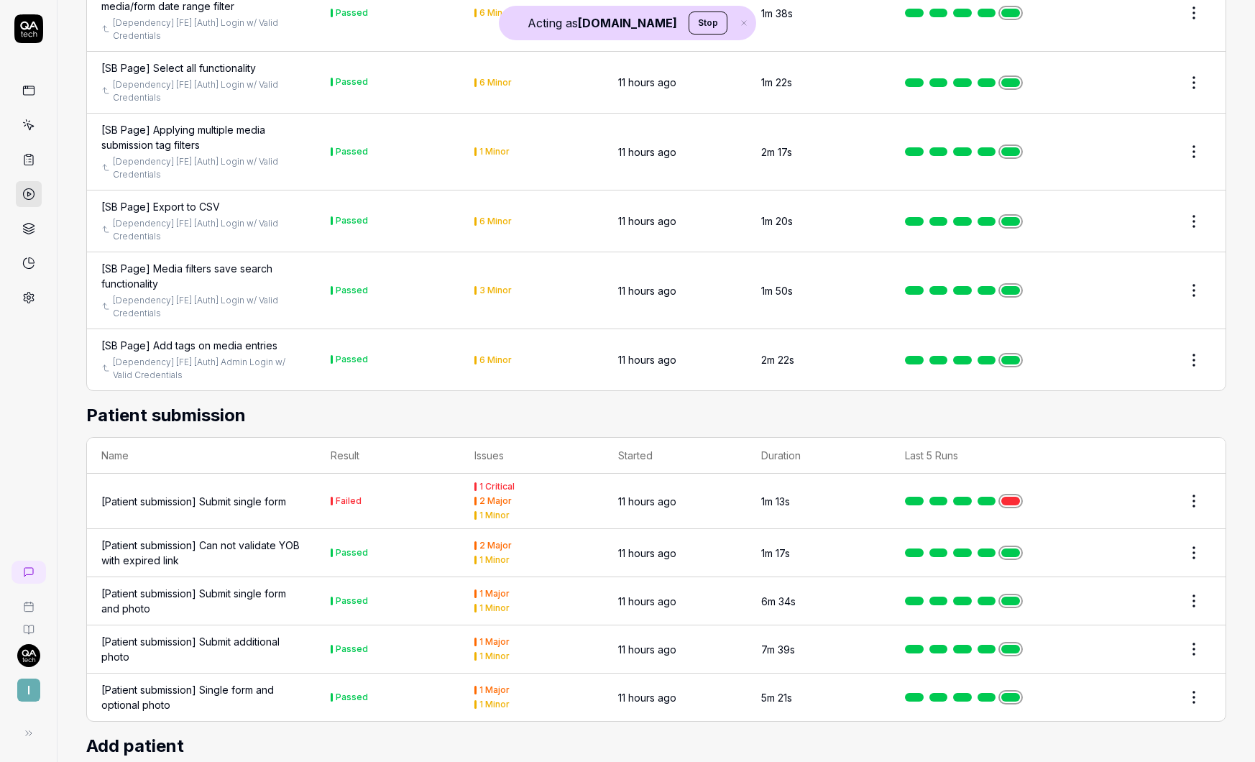
click at [1011, 497] on link at bounding box center [1010, 501] width 19 height 9
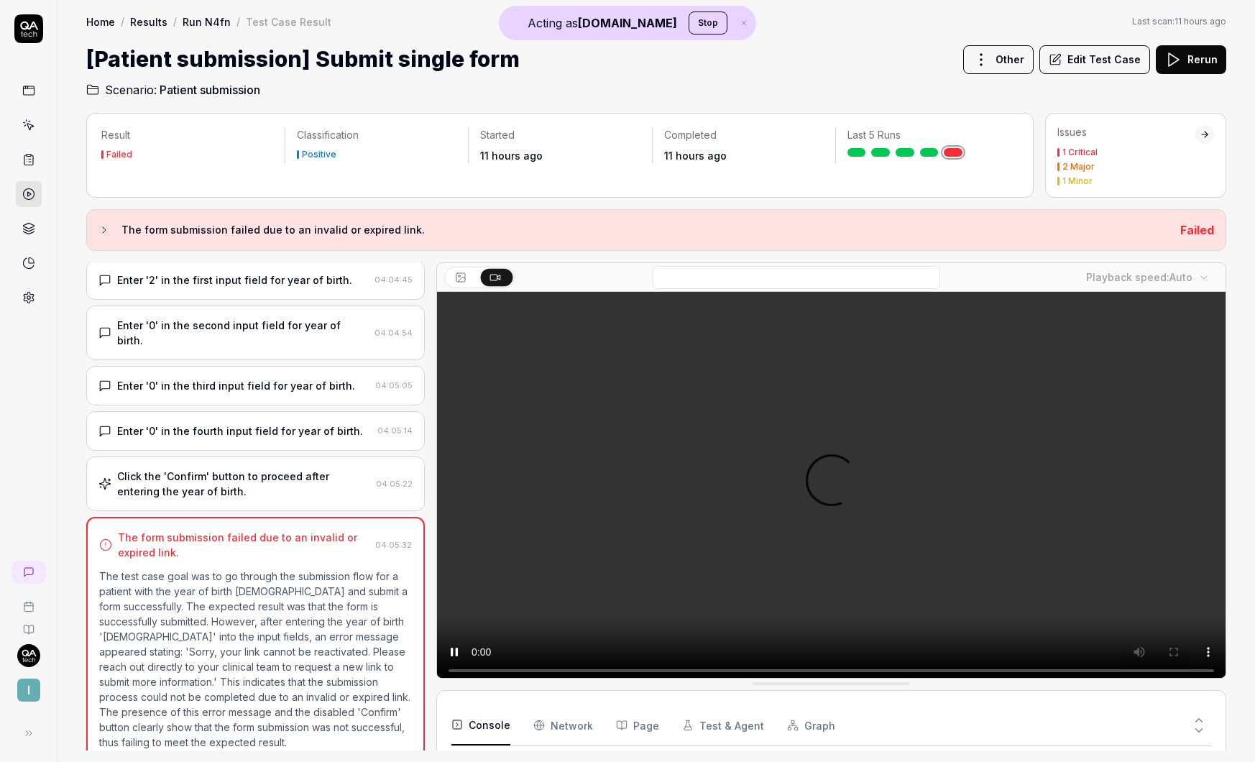
scroll to position [129, 0]
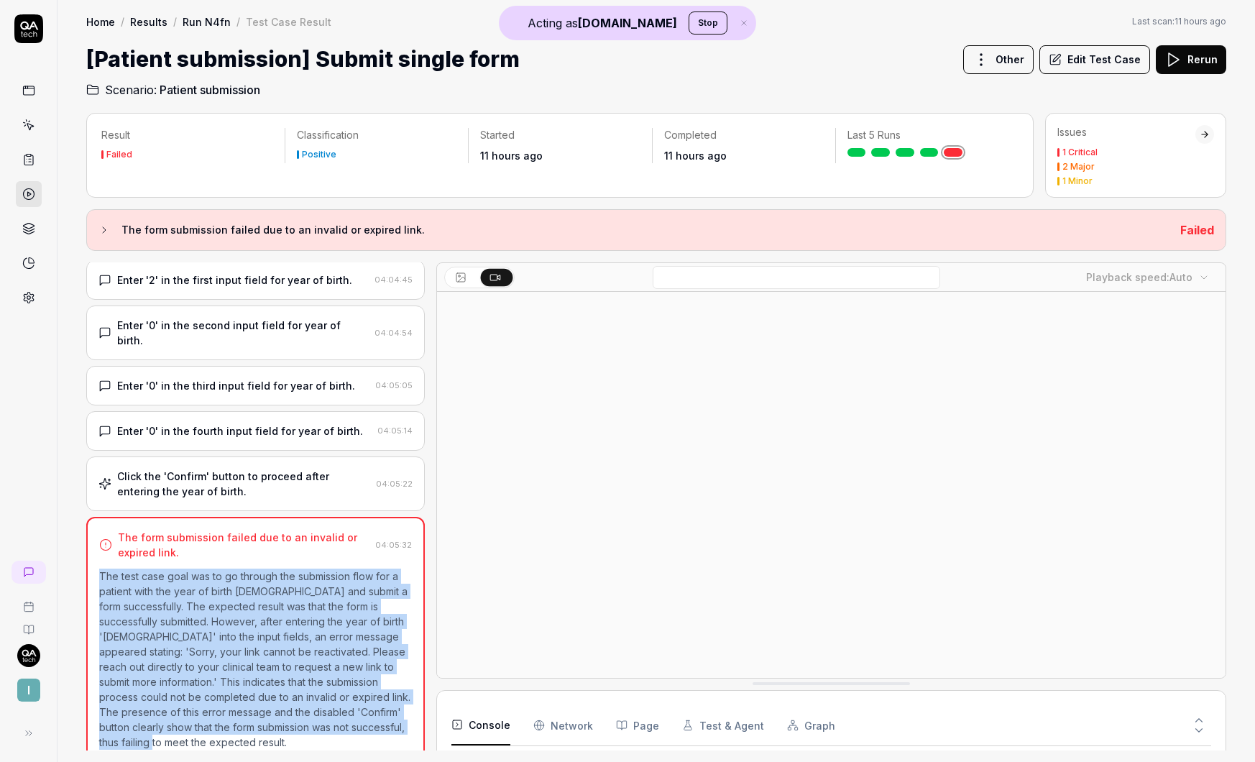
drag, startPoint x: 98, startPoint y: 560, endPoint x: 262, endPoint y: 725, distance: 232.2
click at [262, 725] on p "The test case goal was to go through the submission flow for a patient with the…" at bounding box center [255, 658] width 313 height 181
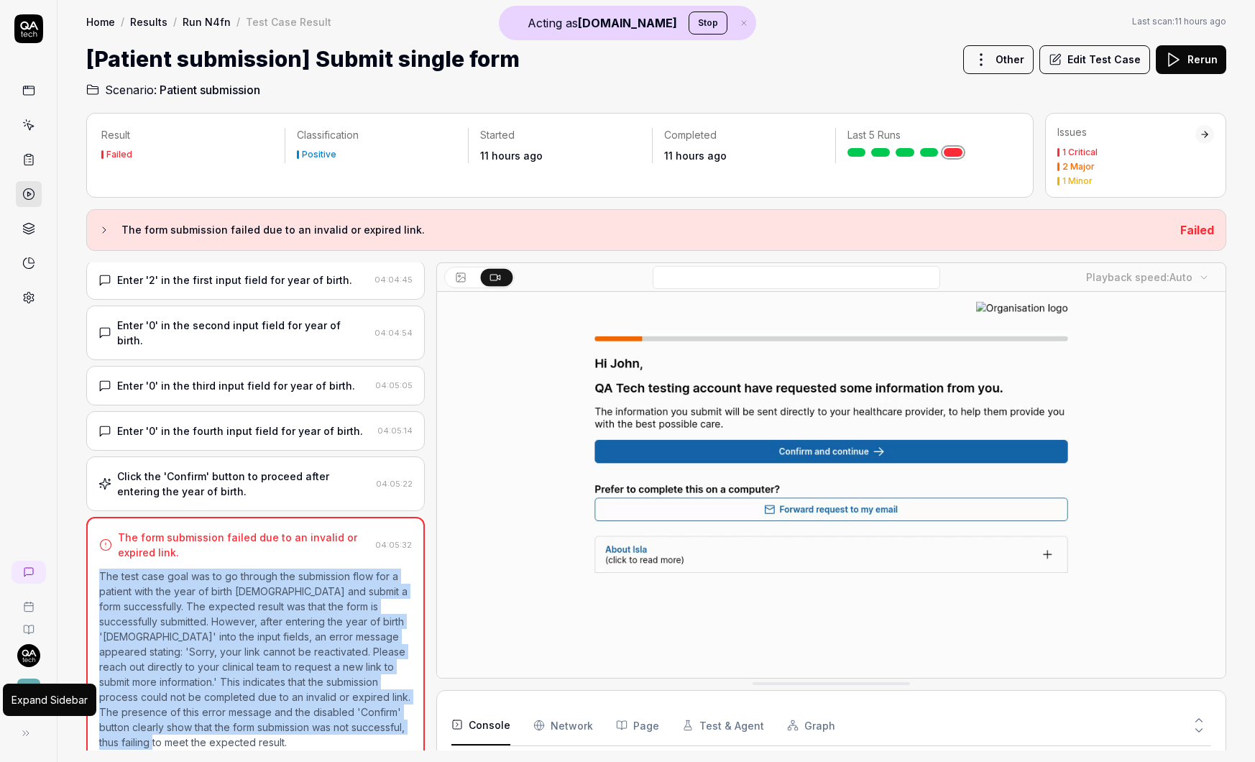
click at [27, 737] on icon at bounding box center [25, 732] width 11 height 11
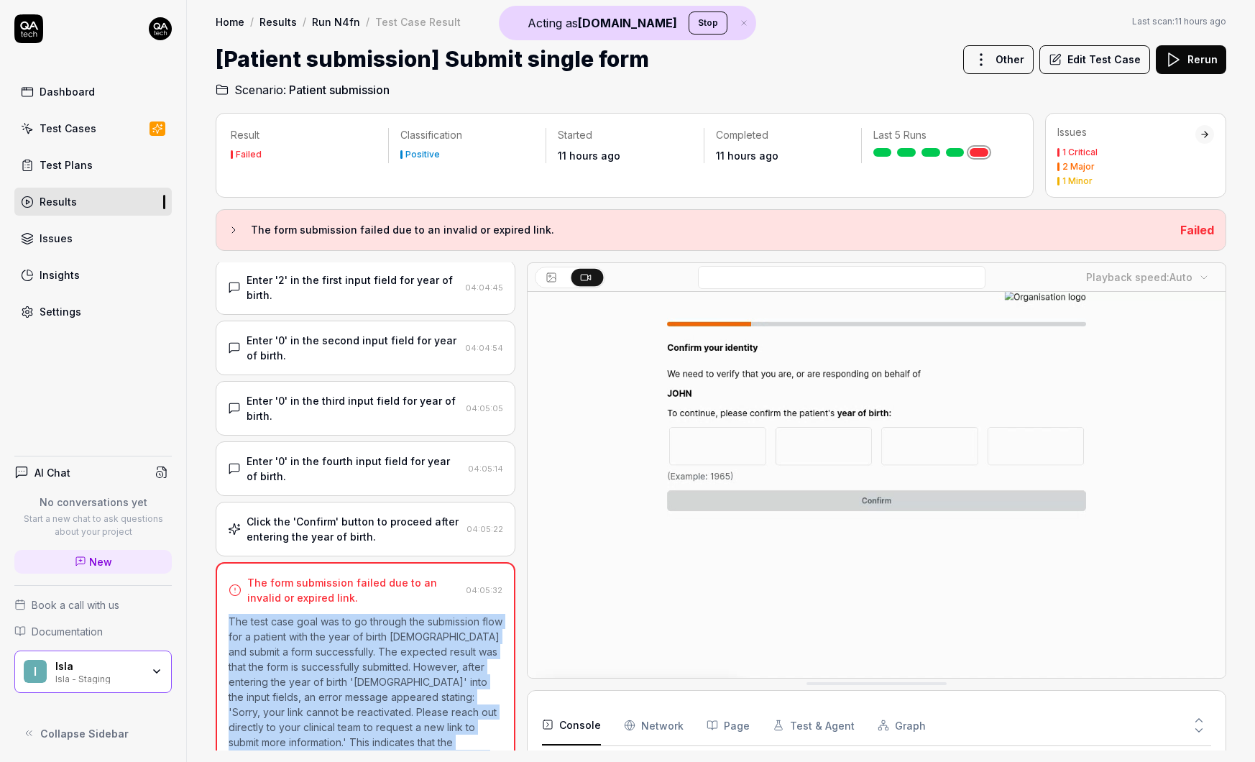
click at [75, 312] on div "Settings" at bounding box center [61, 311] width 42 height 15
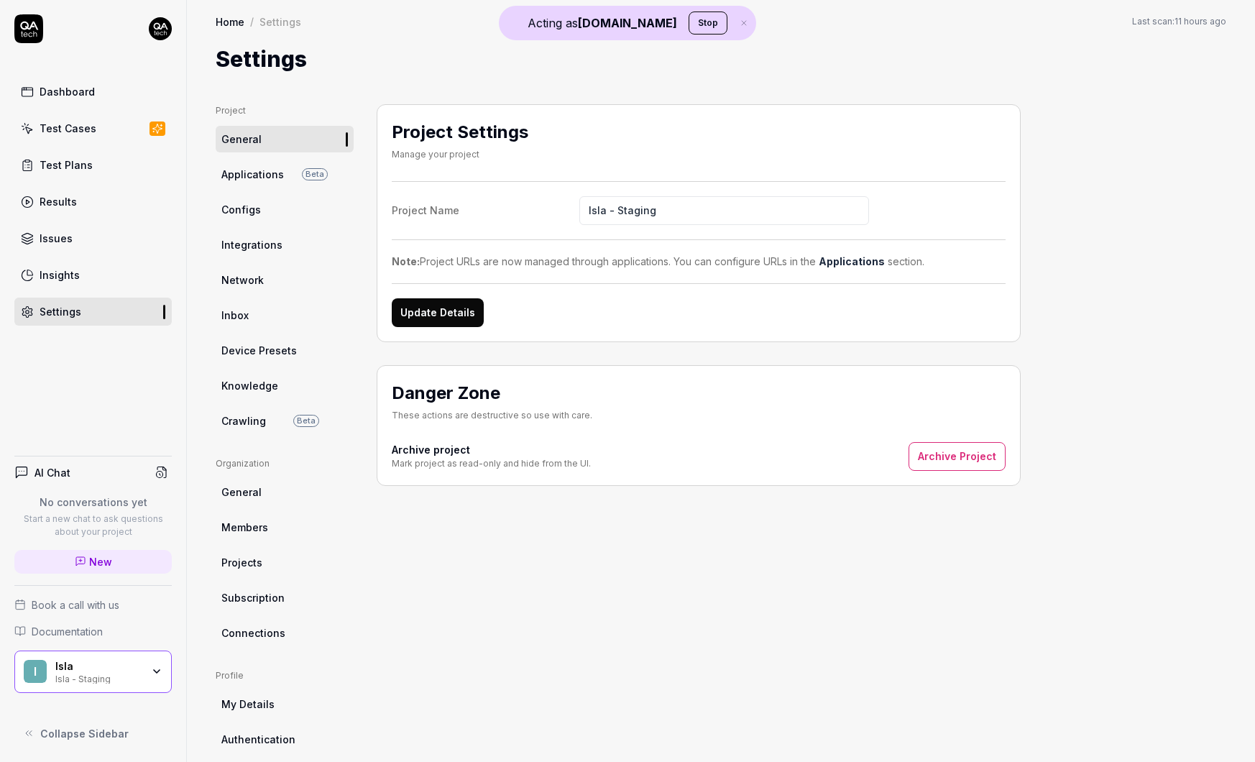
click at [264, 382] on span "Knowledge" at bounding box center [249, 385] width 57 height 15
type textarea "*"
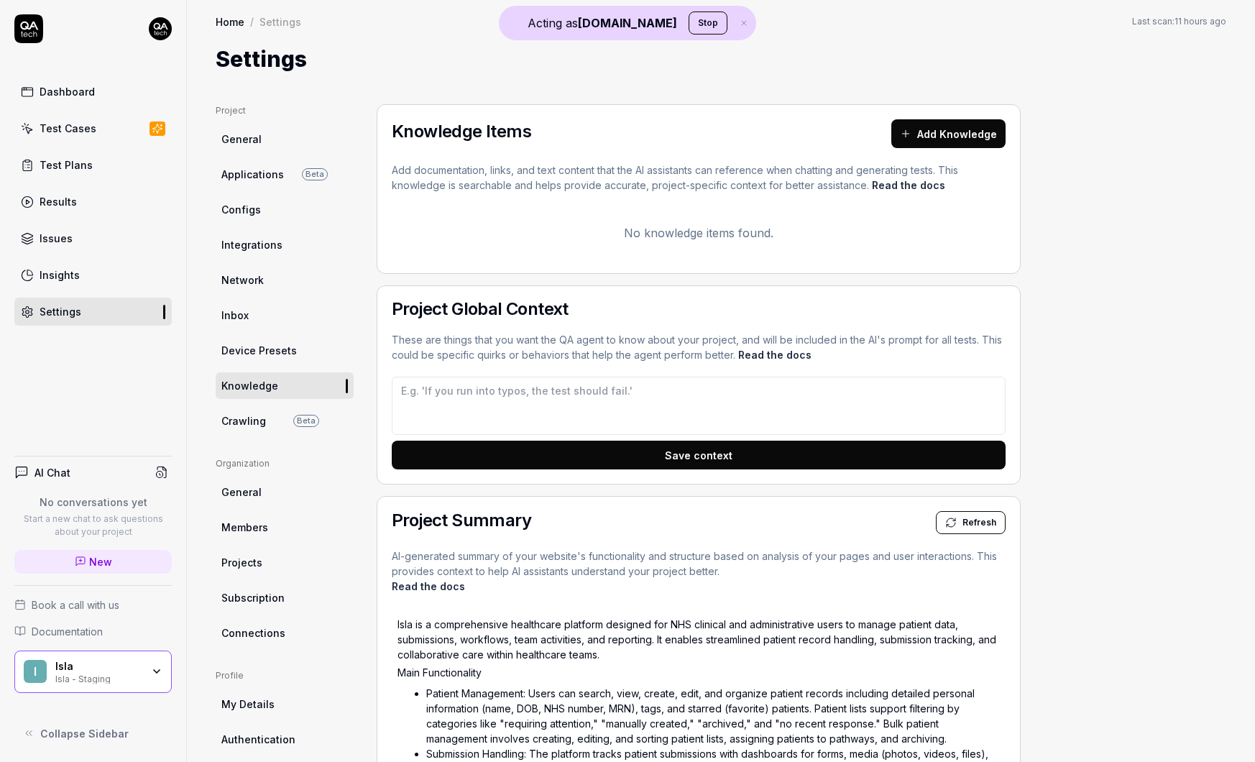
click at [974, 133] on button "Add Knowledge" at bounding box center [948, 133] width 114 height 29
click at [586, 406] on textarea at bounding box center [699, 406] width 614 height 58
click at [958, 142] on button "Add Knowledge" at bounding box center [948, 133] width 114 height 29
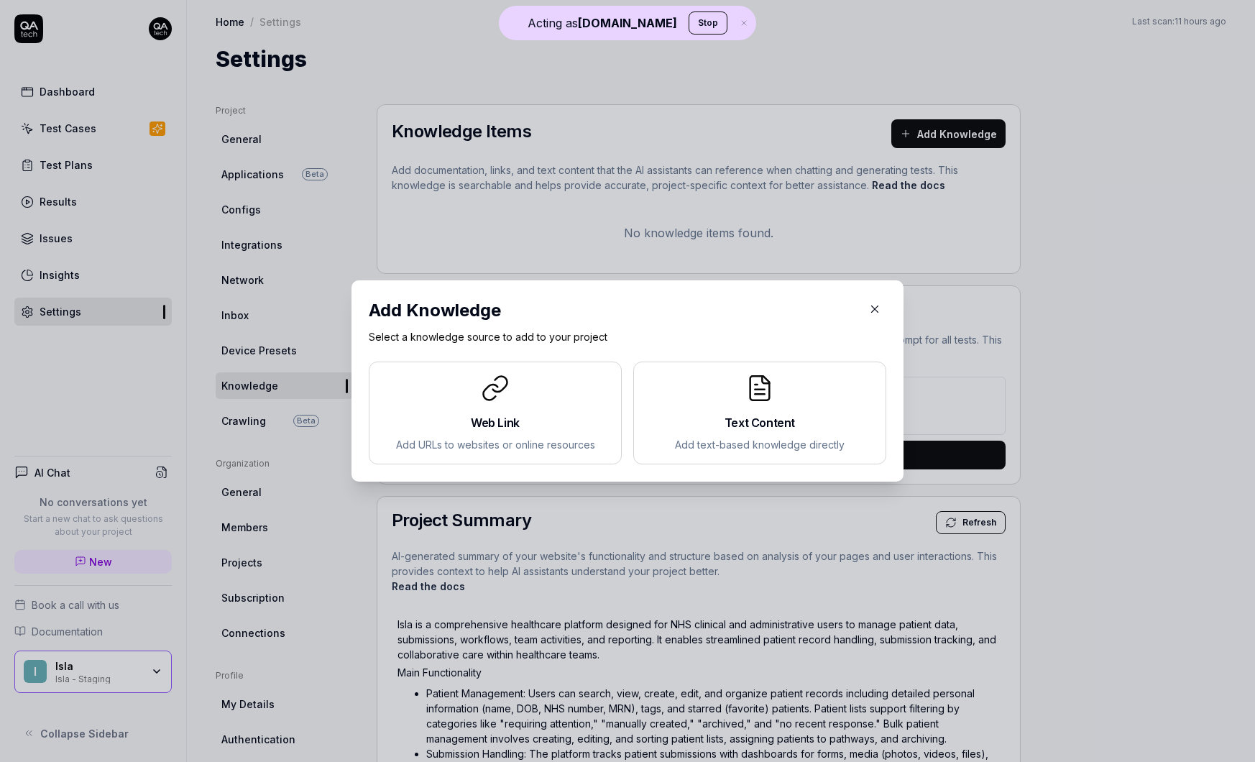
click at [872, 310] on icon "button" at bounding box center [874, 309] width 13 height 13
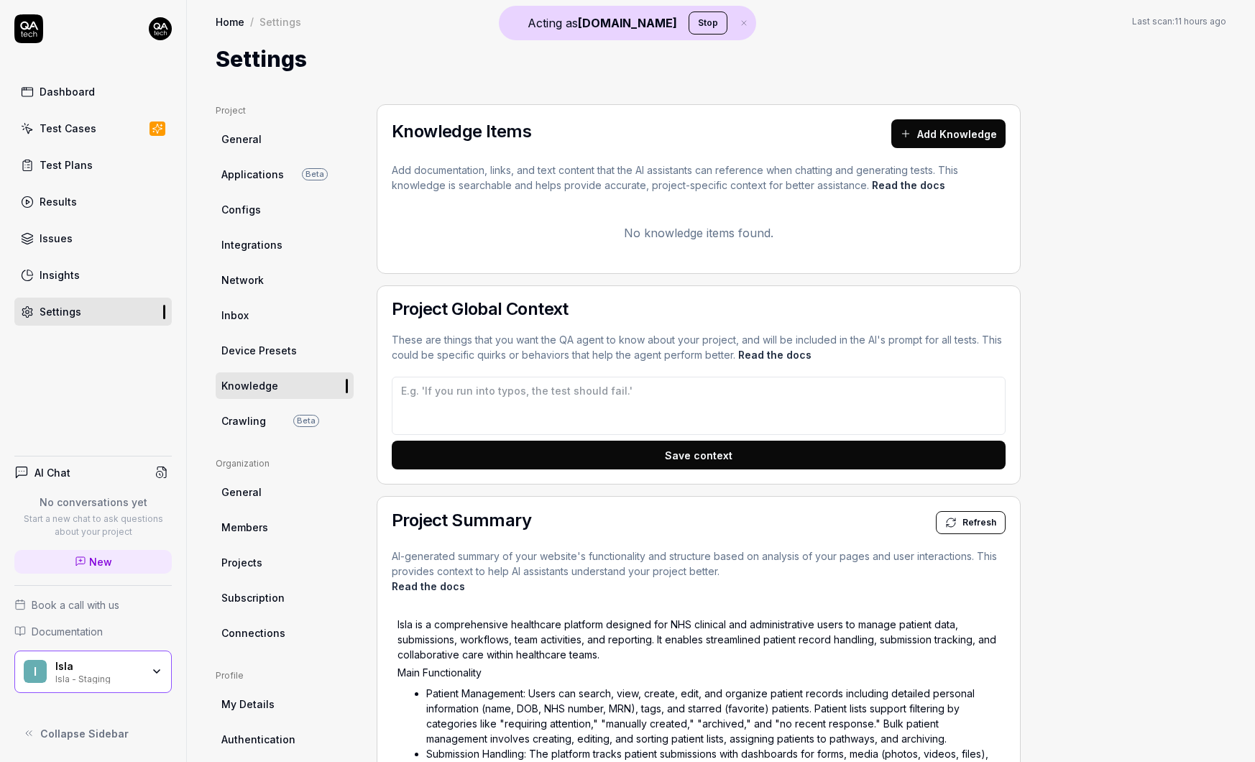
click at [239, 144] on span "General" at bounding box center [241, 138] width 40 height 15
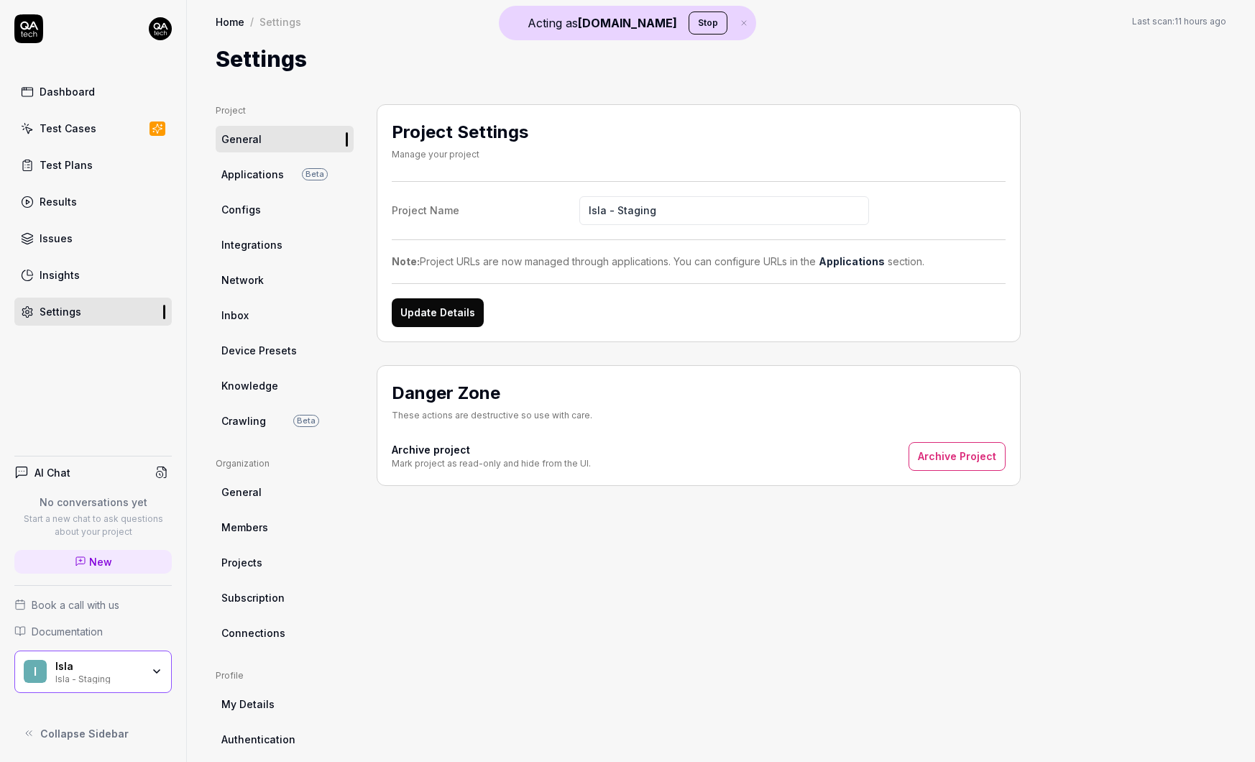
click at [232, 142] on span "General" at bounding box center [241, 138] width 40 height 15
click at [57, 98] on div "Dashboard" at bounding box center [67, 91] width 55 height 15
